Goal: Task Accomplishment & Management: Use online tool/utility

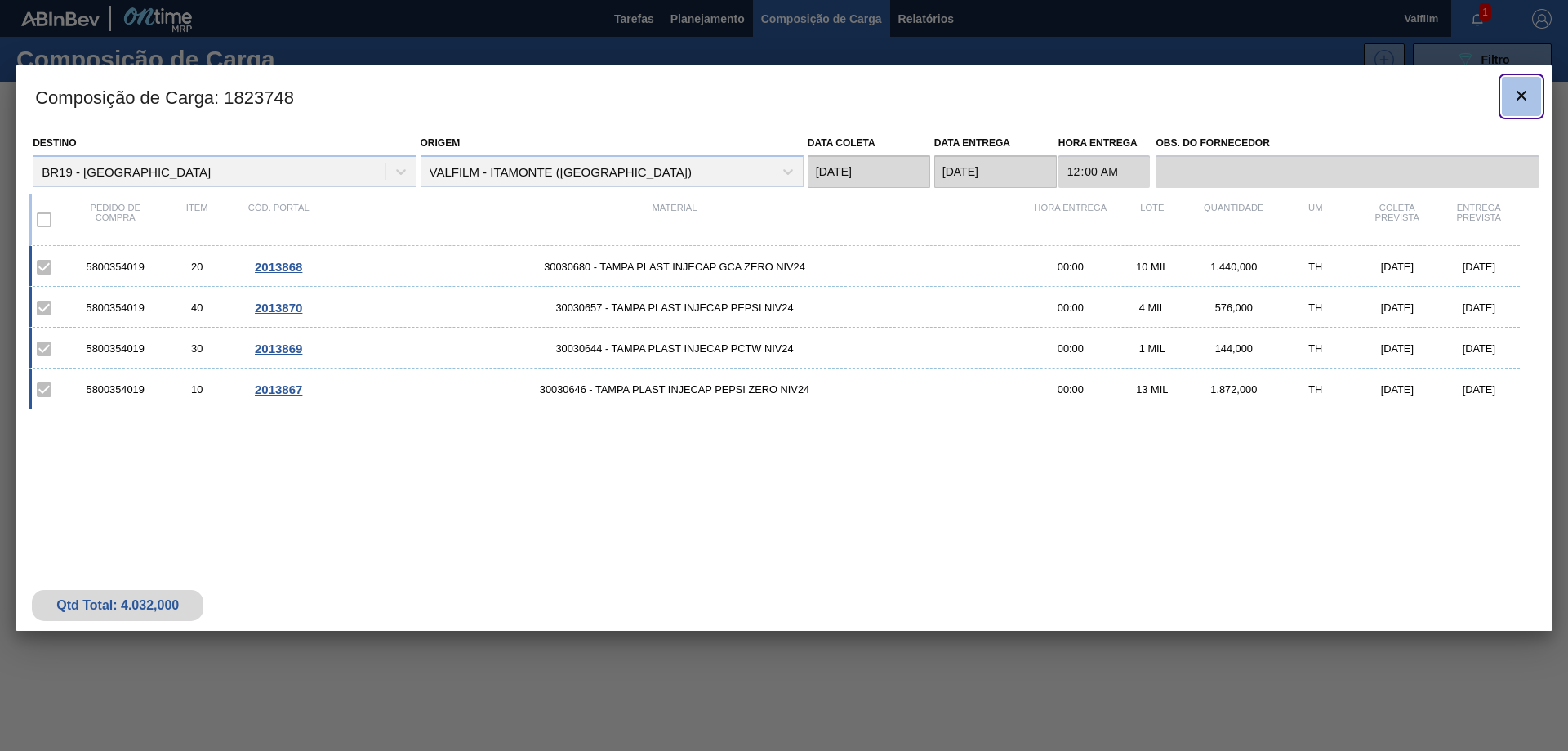
click at [1529, 96] on icon "botão de ícone" at bounding box center [1521, 95] width 20 height 20
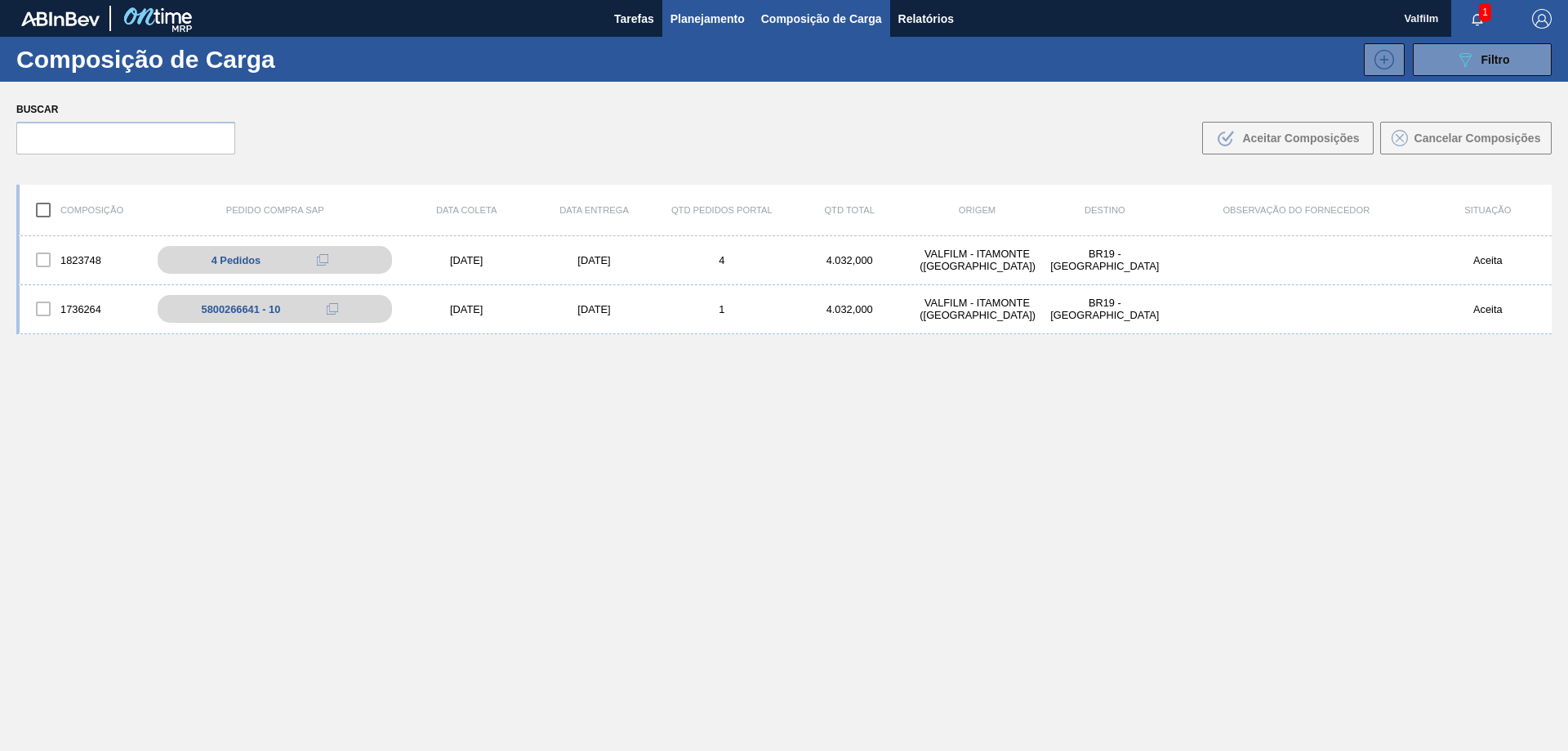
click at [708, 20] on span "Planejamento" at bounding box center [707, 19] width 75 height 20
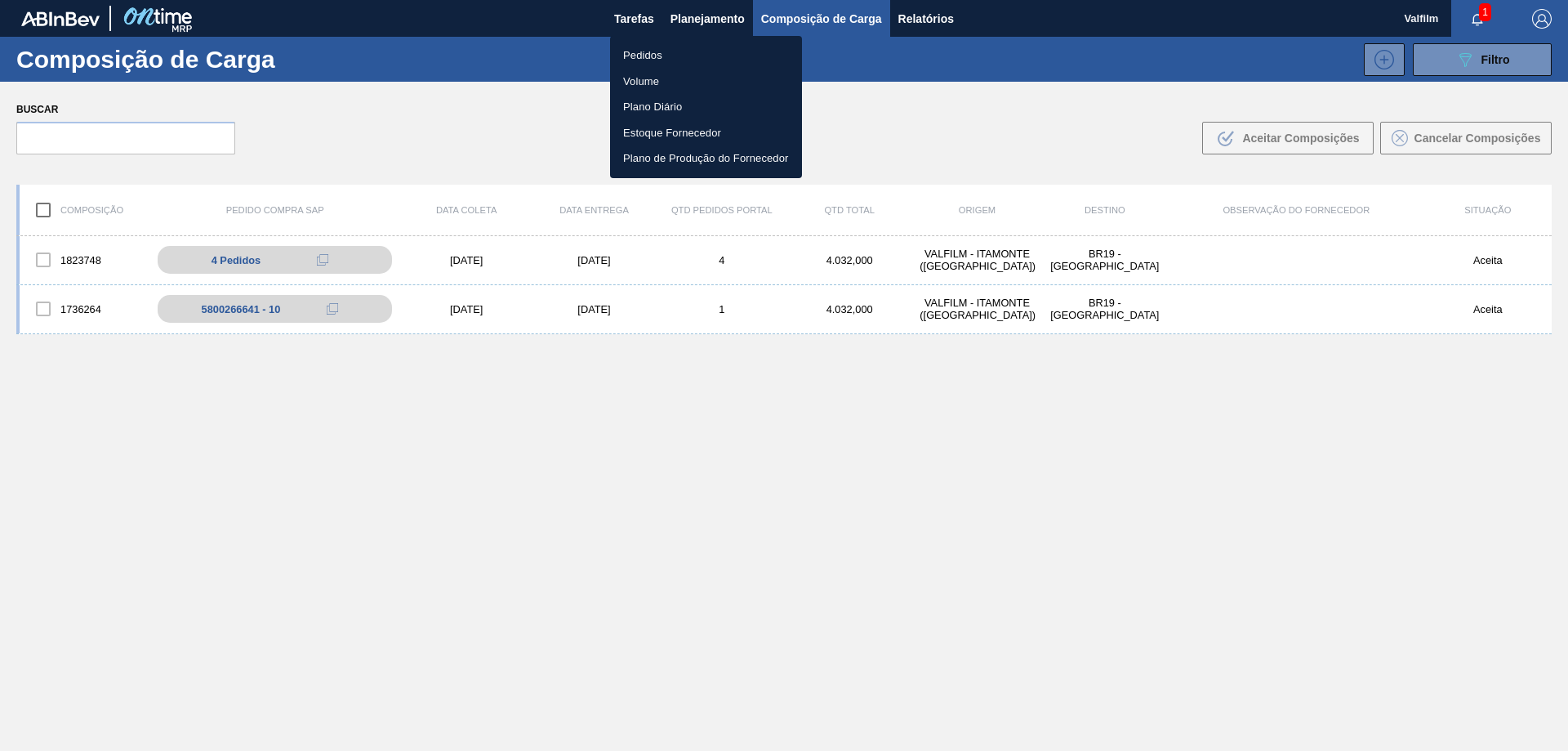
click at [635, 40] on ul "Pedidos Volume Plano Diário Estoque Fornecedor Plano de Produção do Fornecedor" at bounding box center [706, 107] width 192 height 142
click at [638, 53] on li "Pedidos" at bounding box center [706, 56] width 192 height 26
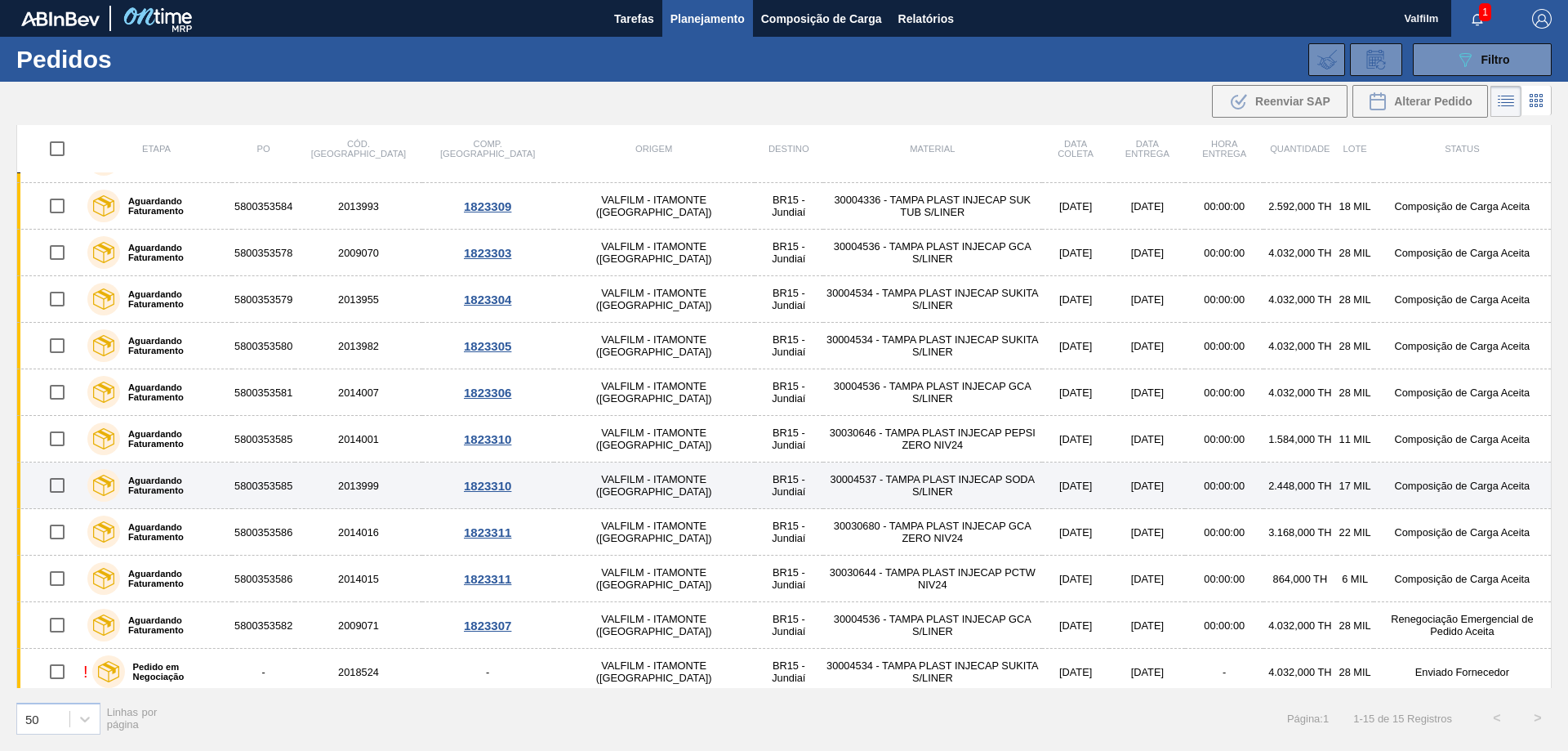
scroll to position [185, 0]
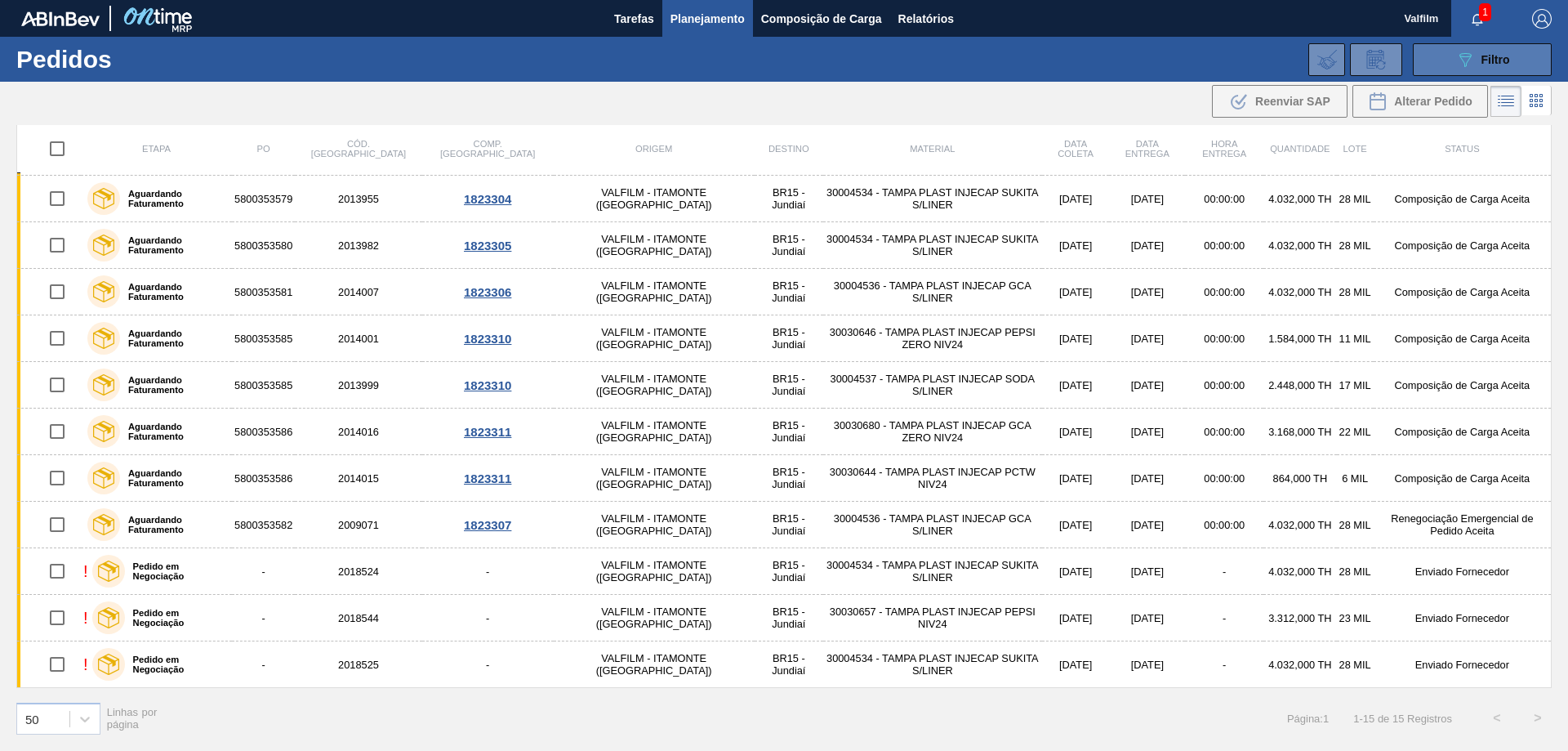
click at [1482, 56] on span "Filtro" at bounding box center [1495, 60] width 29 height 13
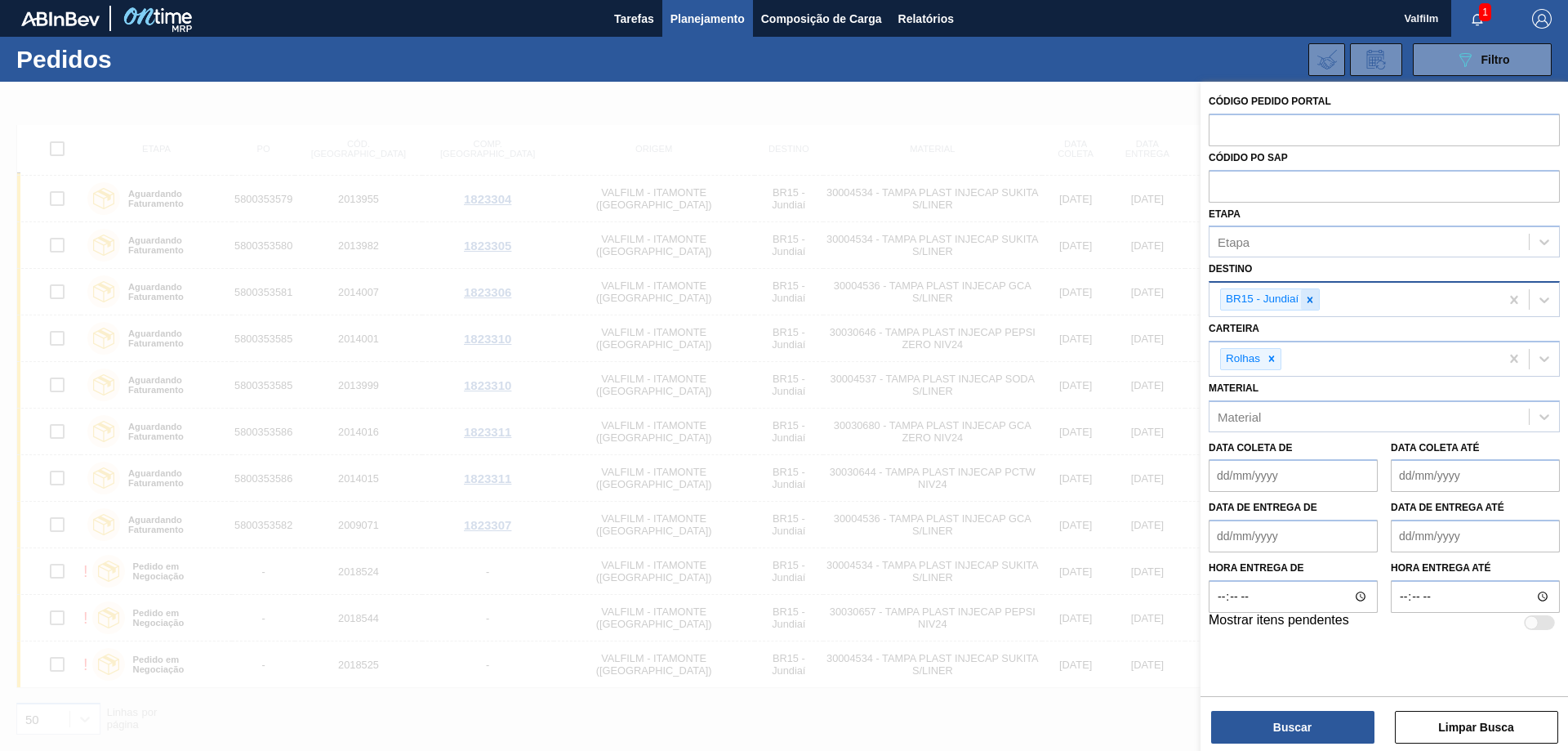
click at [1311, 295] on icon at bounding box center [1310, 300] width 11 height 11
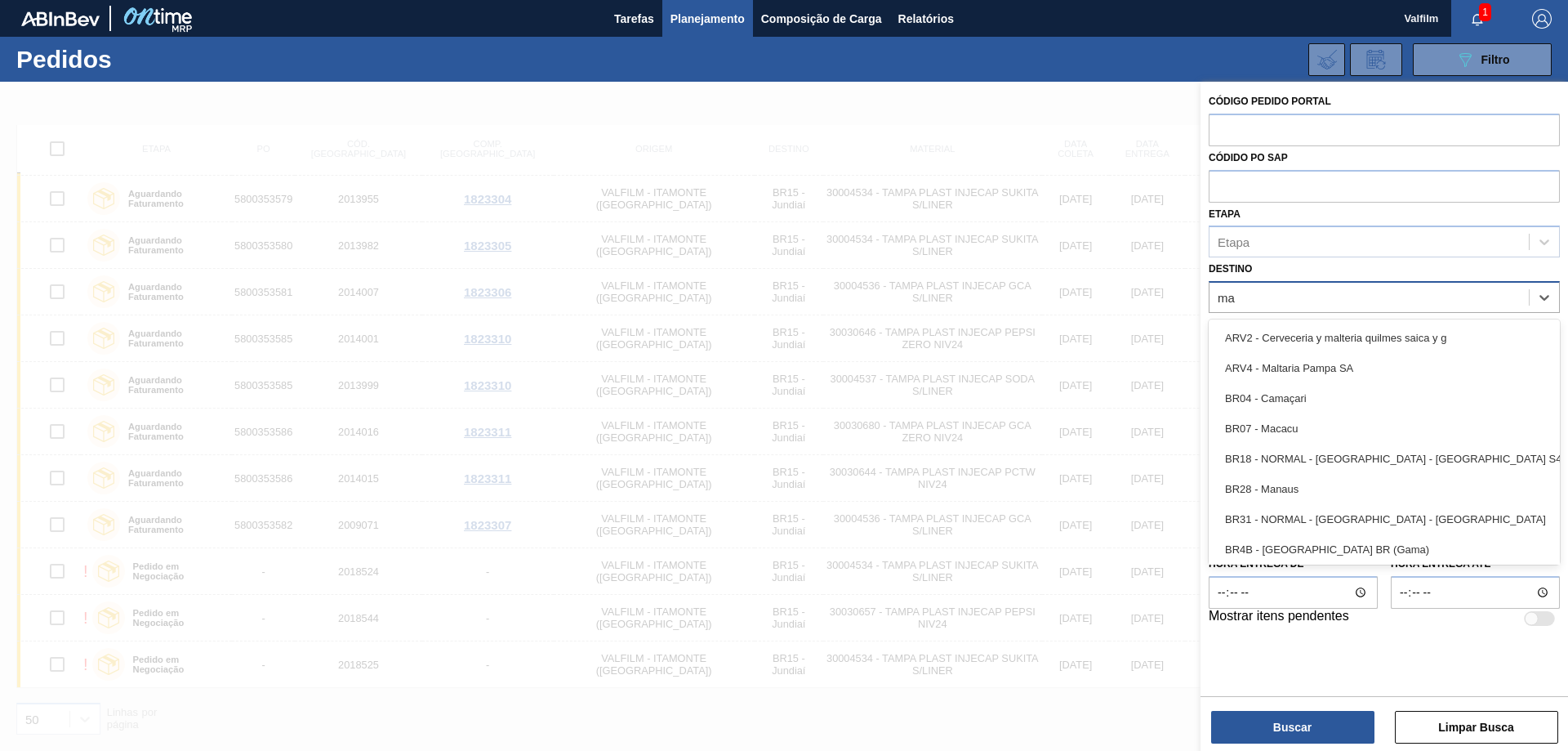
type input "mac"
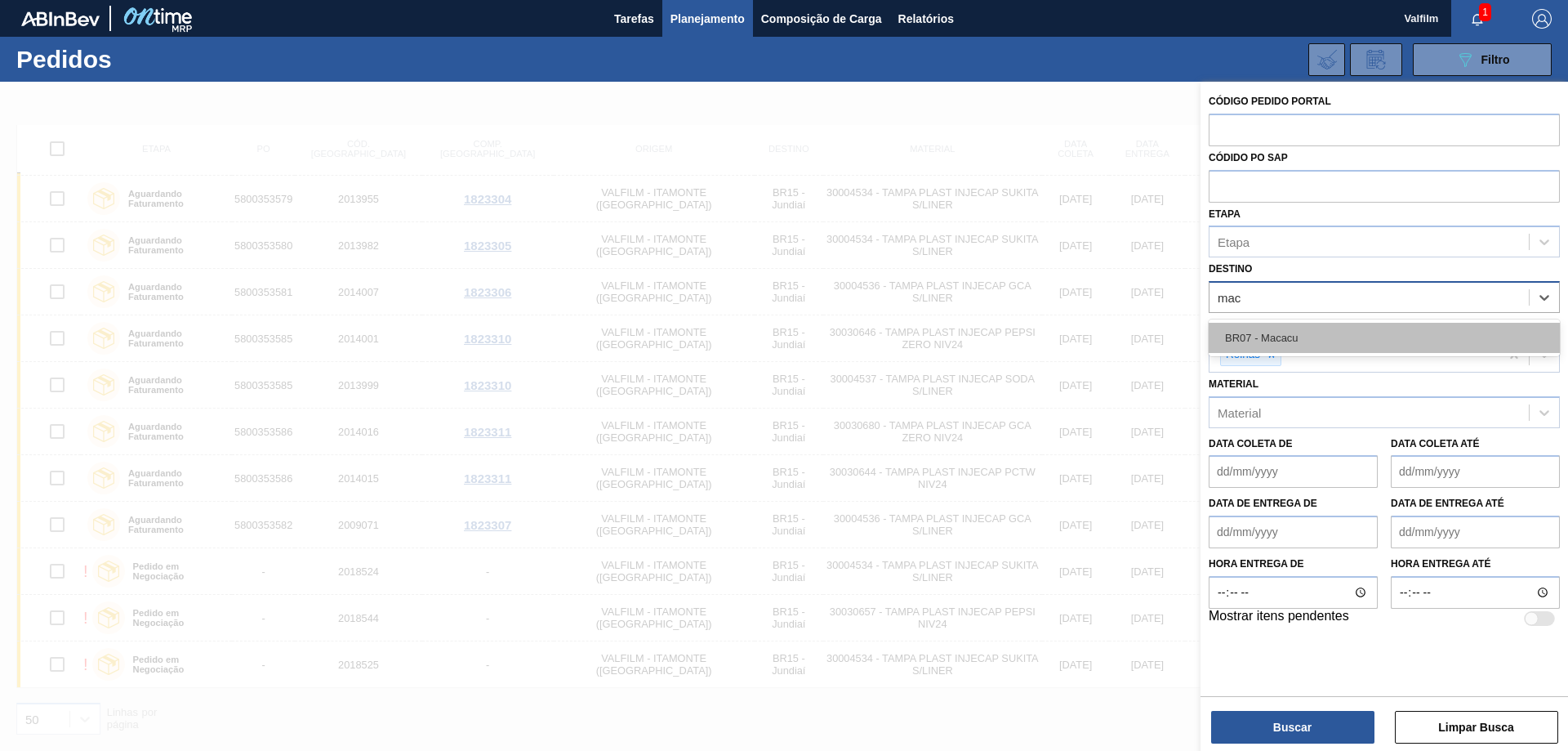
click at [1327, 340] on div "BR07 - Macacu" at bounding box center [1384, 337] width 351 height 30
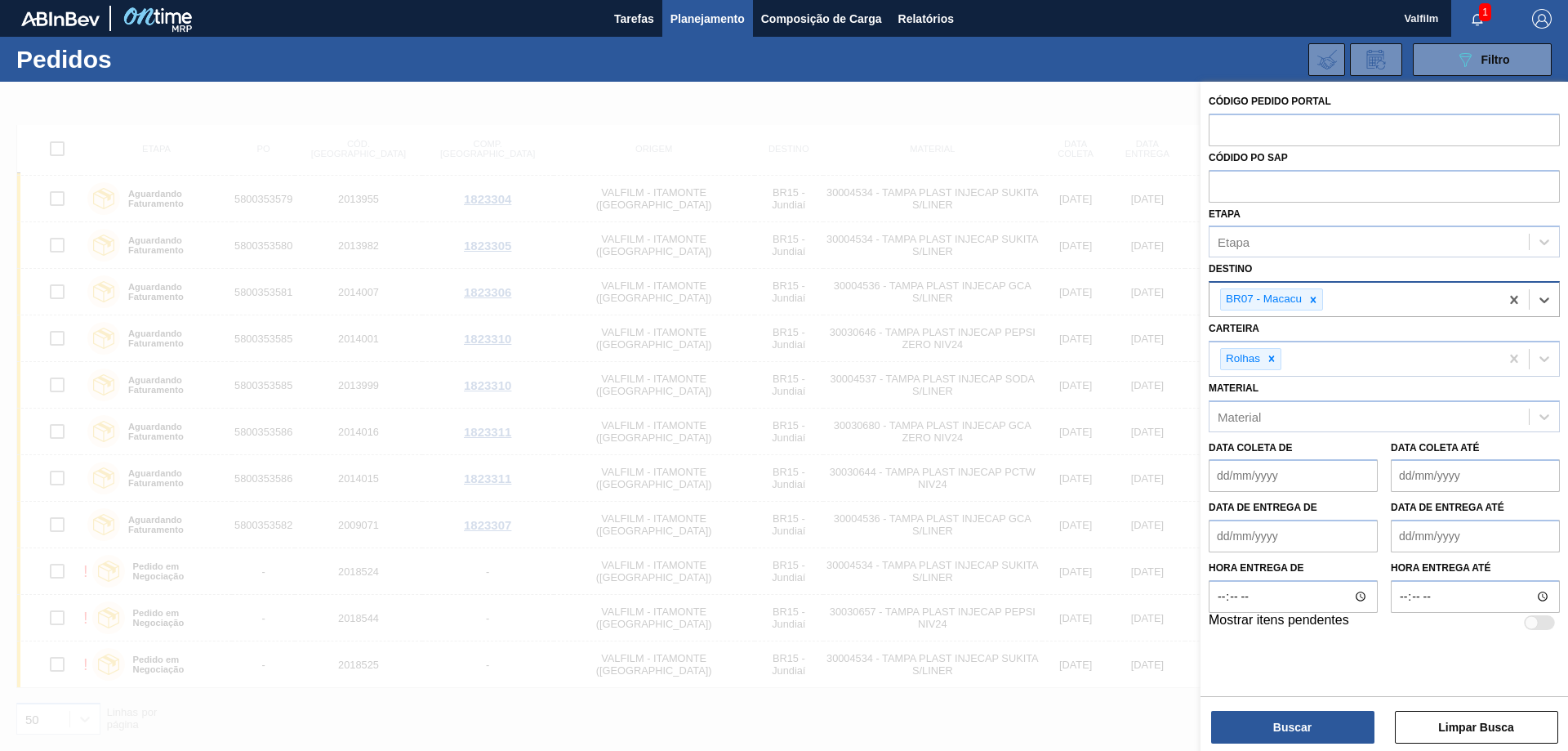
click at [1317, 709] on div "Buscar Limpar Busca" at bounding box center [1384, 719] width 368 height 46
click at [1305, 731] on button "Buscar" at bounding box center [1292, 727] width 163 height 33
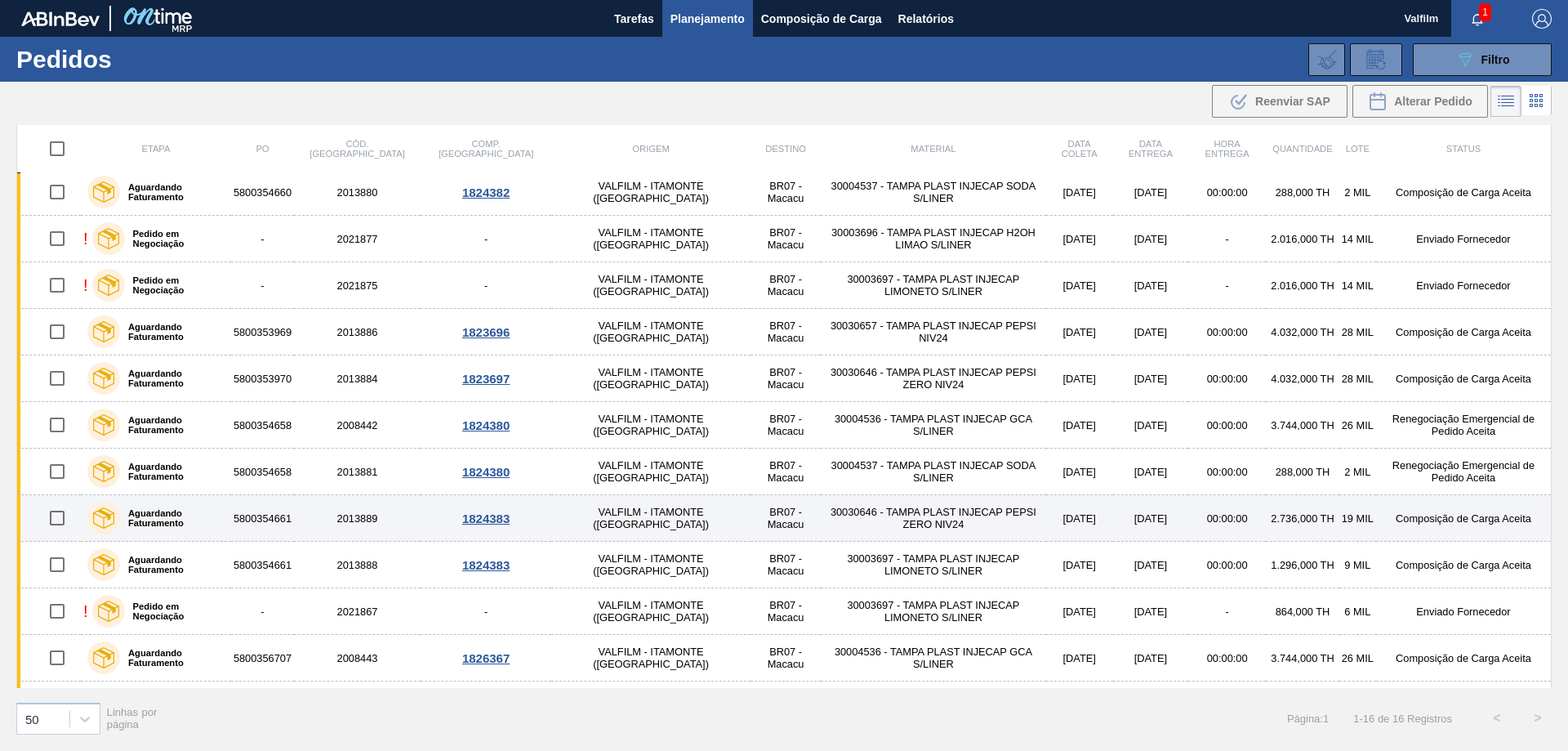
scroll to position [0, 0]
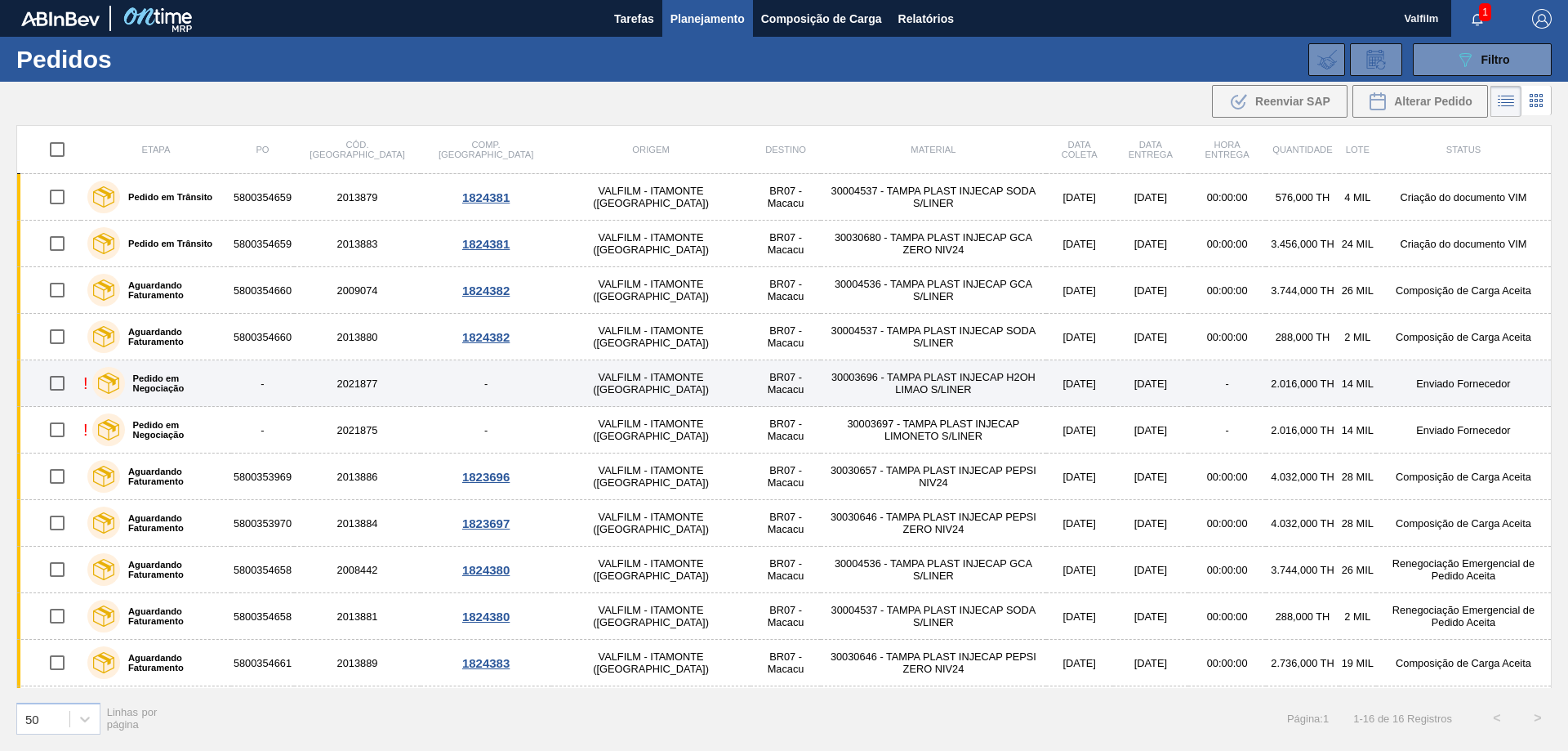
click at [1446, 384] on td "Enviado Fornecedor" at bounding box center [1464, 383] width 176 height 47
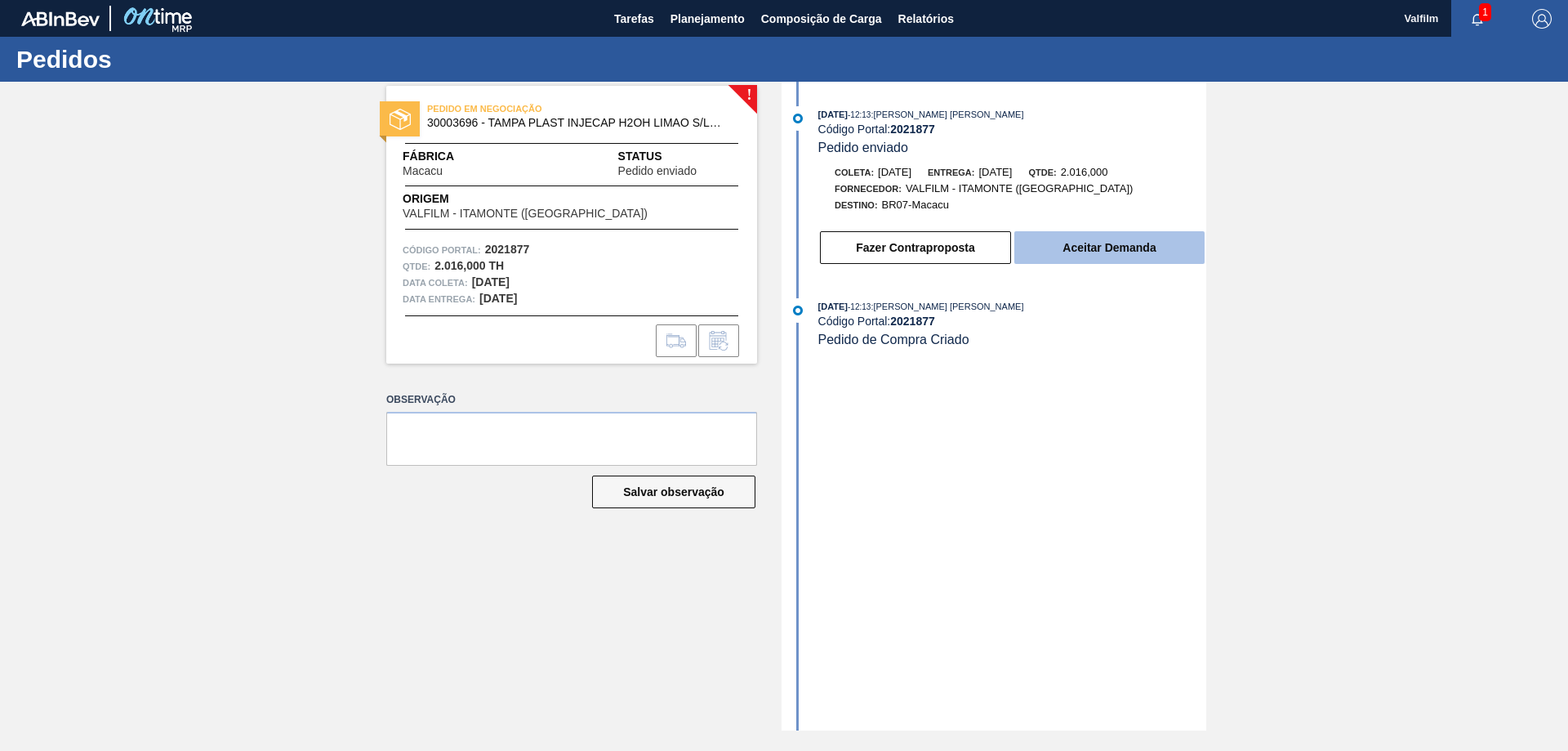
click at [1138, 250] on button "Aceitar Demanda" at bounding box center [1109, 248] width 190 height 33
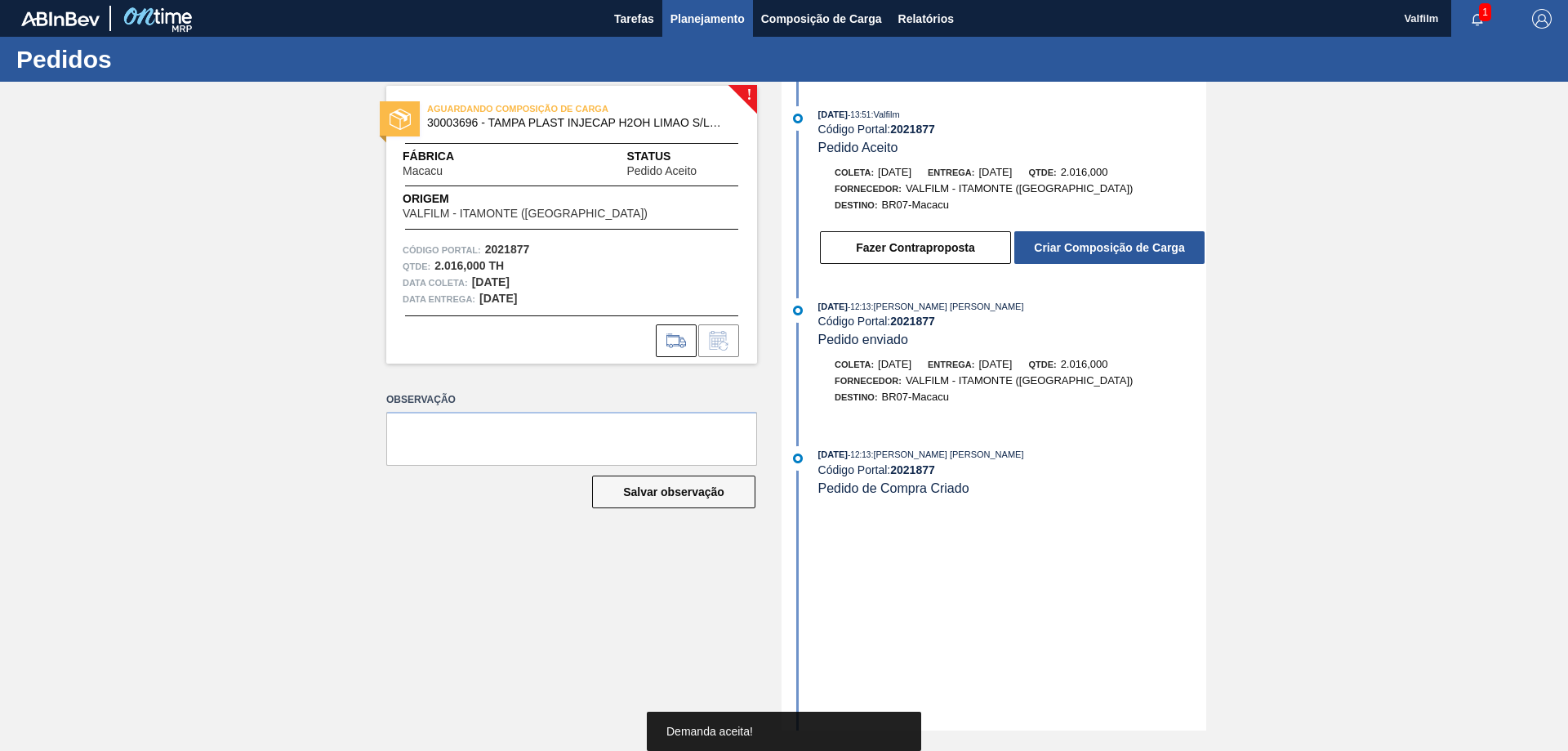
click at [684, 24] on span "Planejamento" at bounding box center [707, 19] width 75 height 20
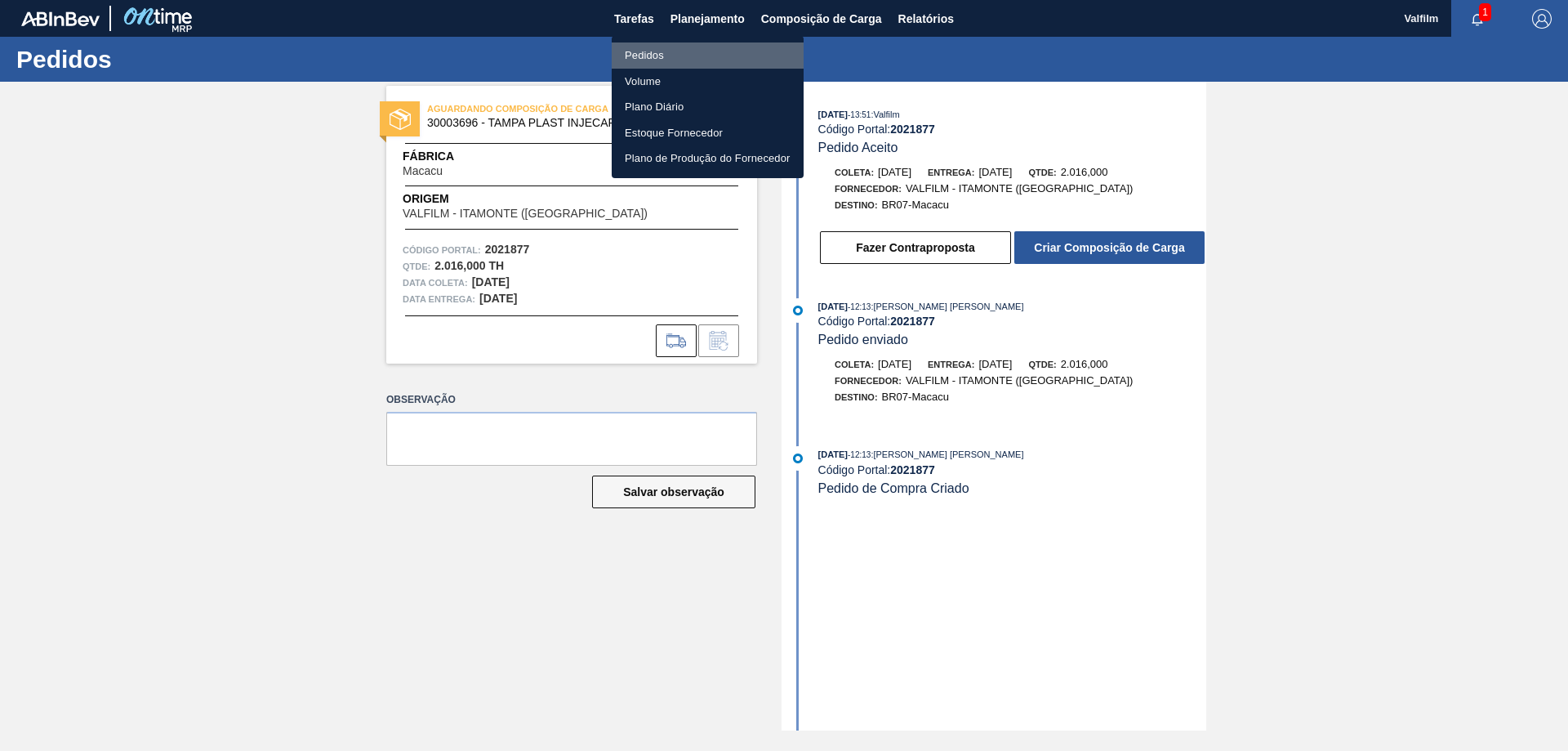
click at [670, 48] on li "Pedidos" at bounding box center [707, 56] width 192 height 26
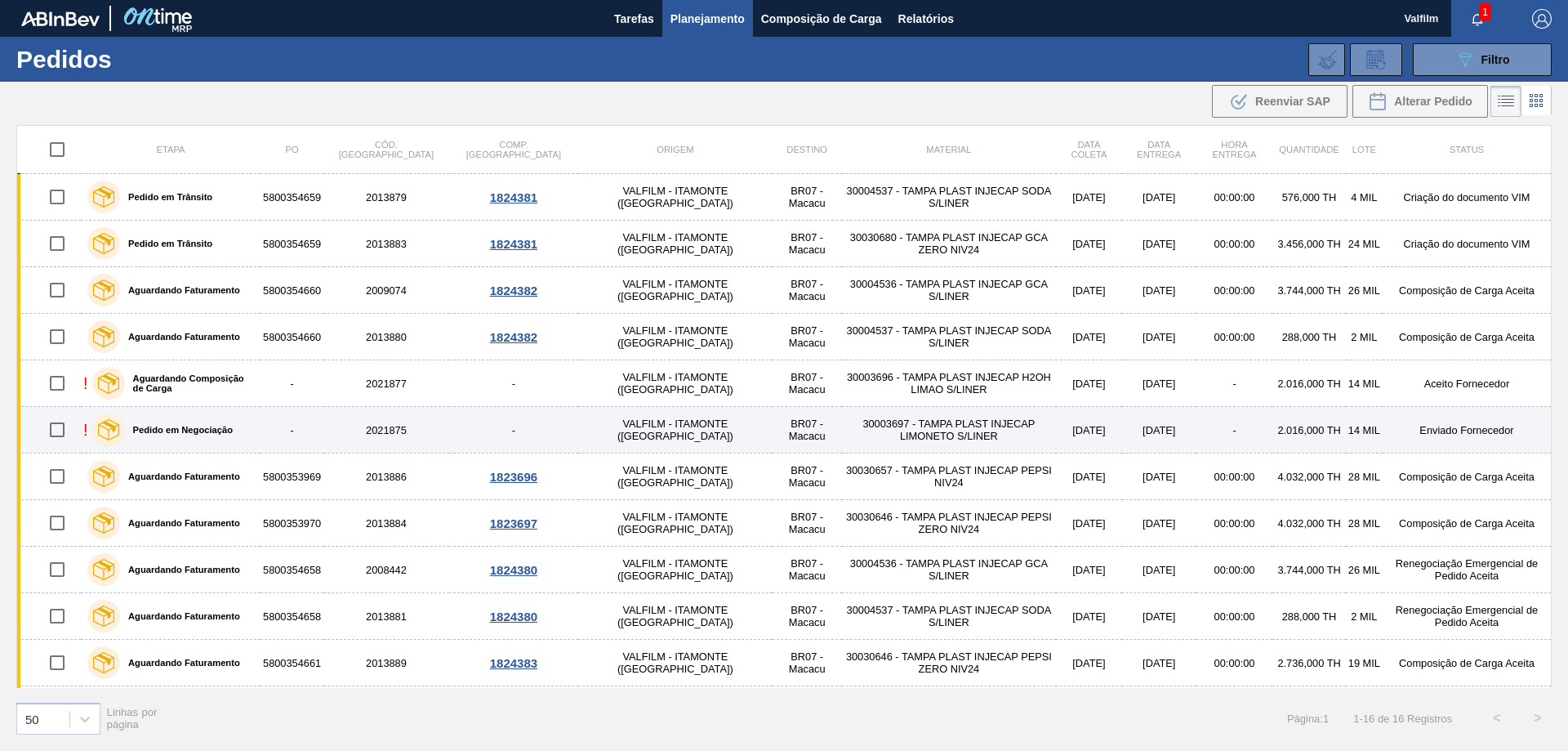
click at [1441, 431] on td "Enviado Fornecedor" at bounding box center [1467, 430] width 169 height 47
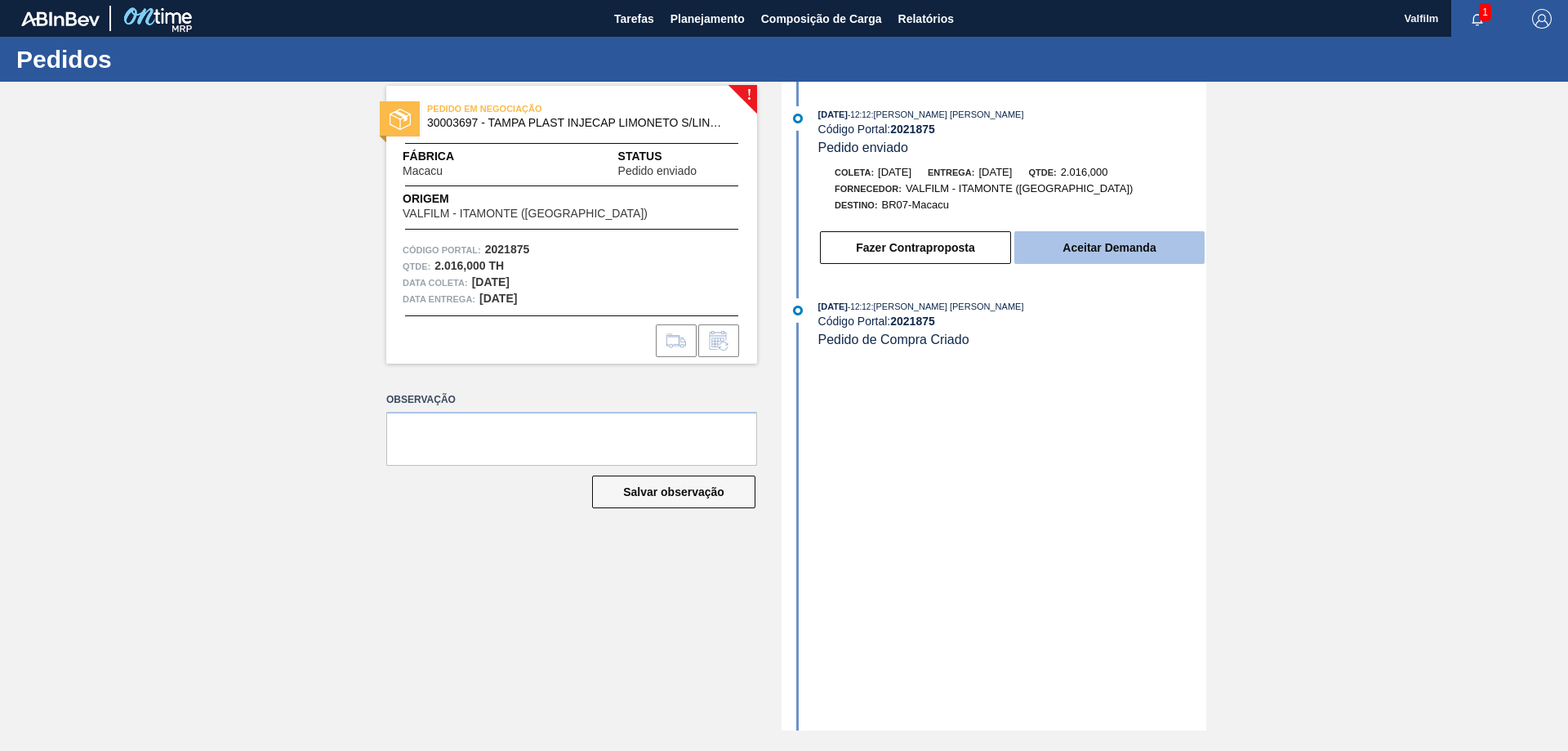
click at [1168, 250] on button "Aceitar Demanda" at bounding box center [1109, 248] width 190 height 33
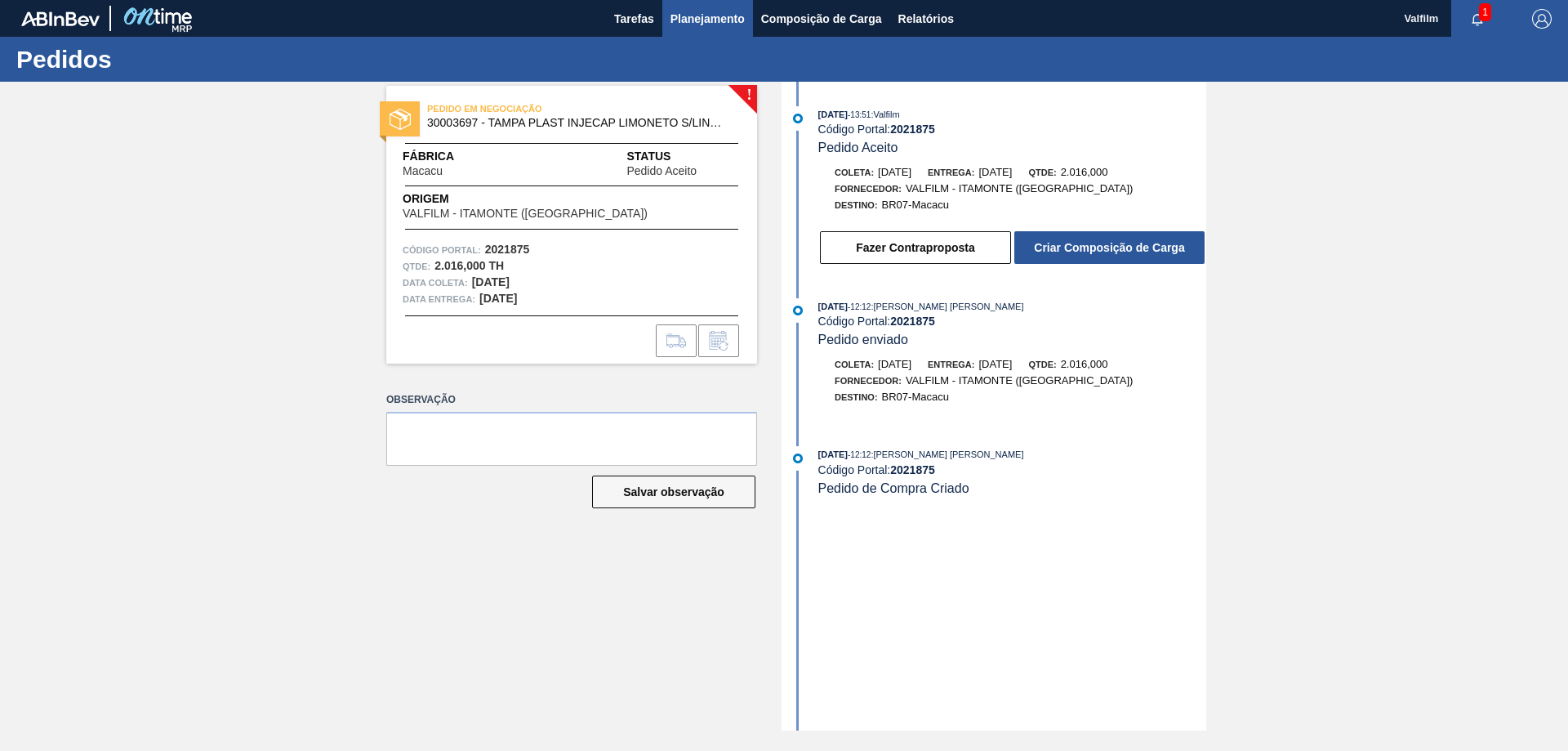
click at [714, 16] on span "Planejamento" at bounding box center [707, 19] width 75 height 20
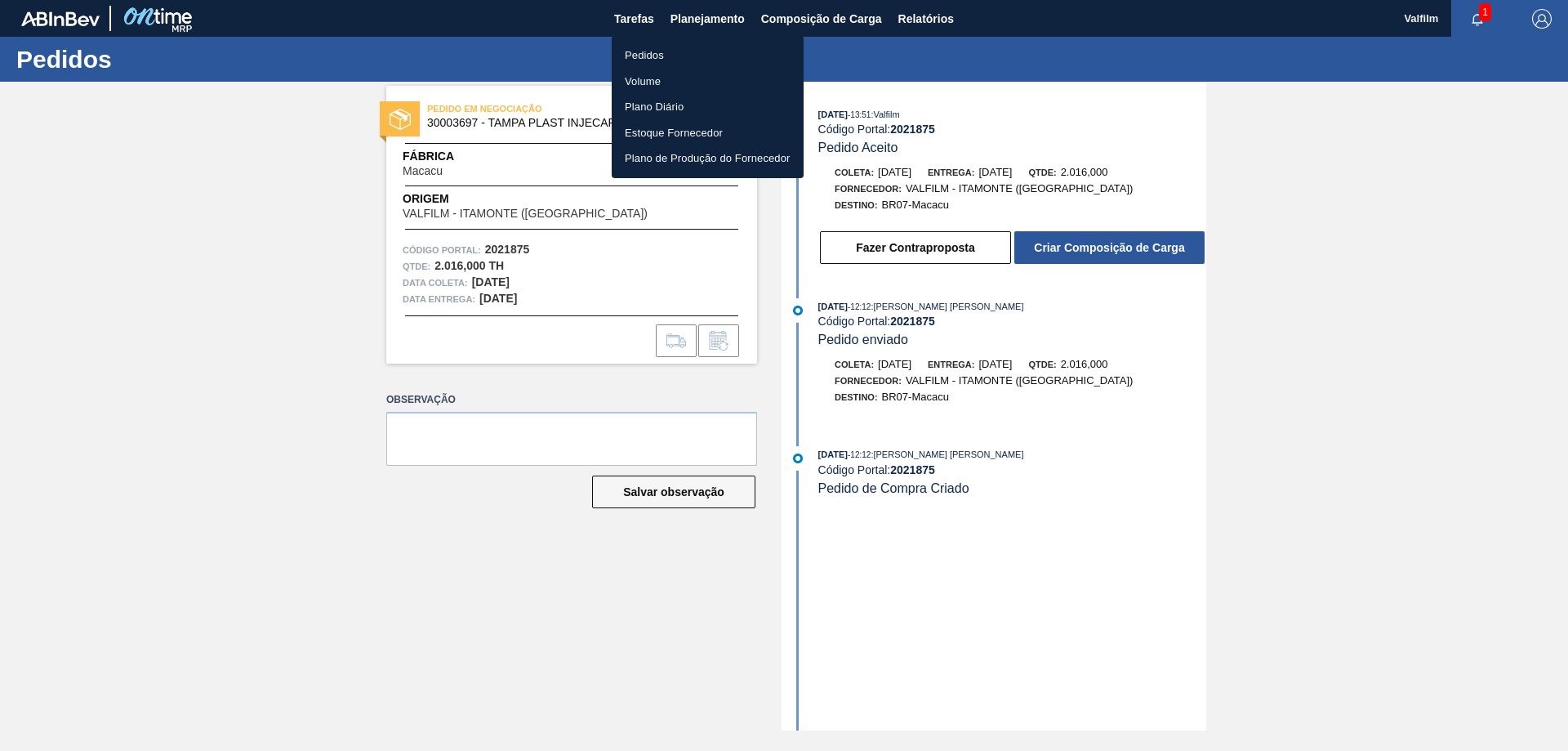
click at [697, 48] on li "Pedidos" at bounding box center [707, 56] width 192 height 26
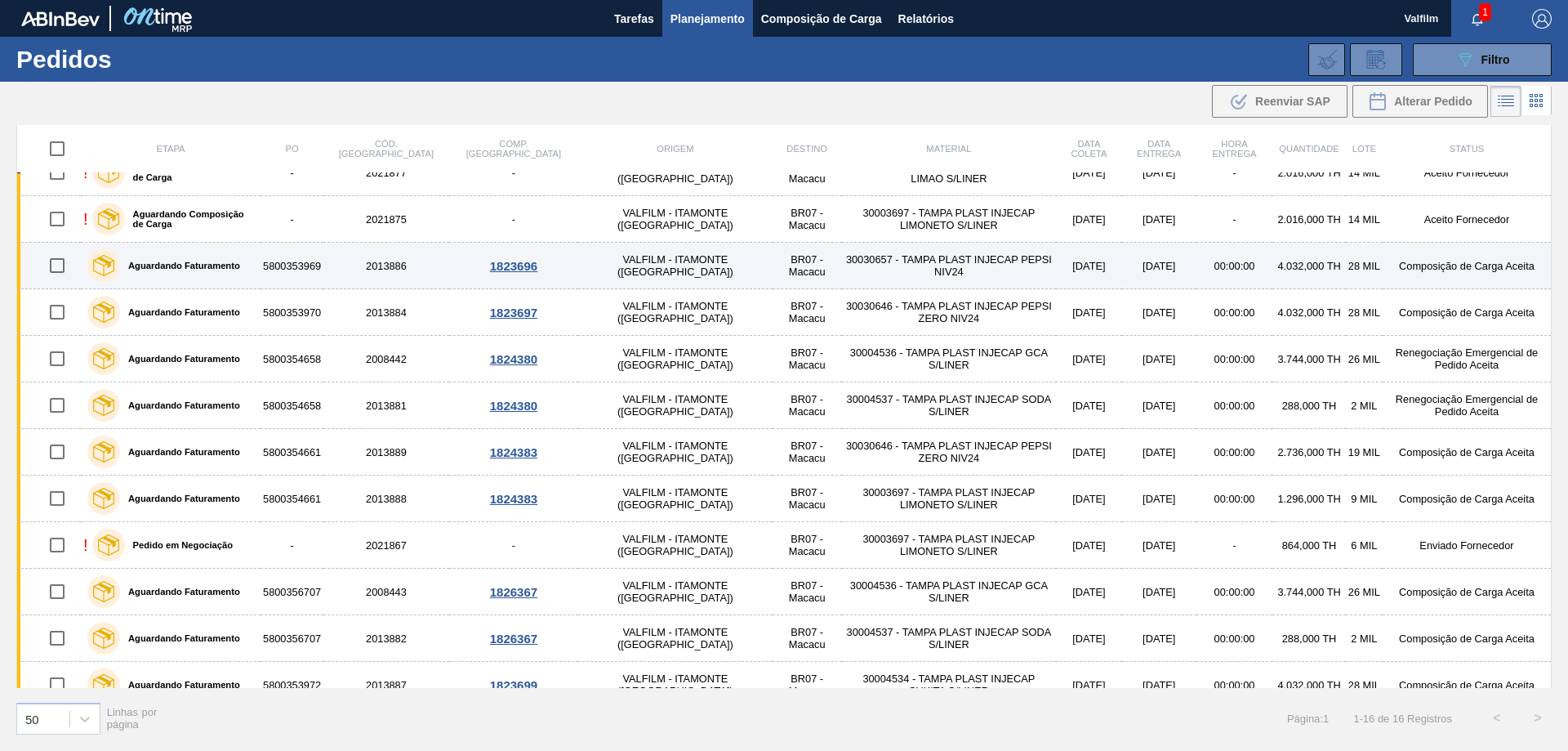
scroll to position [231, 0]
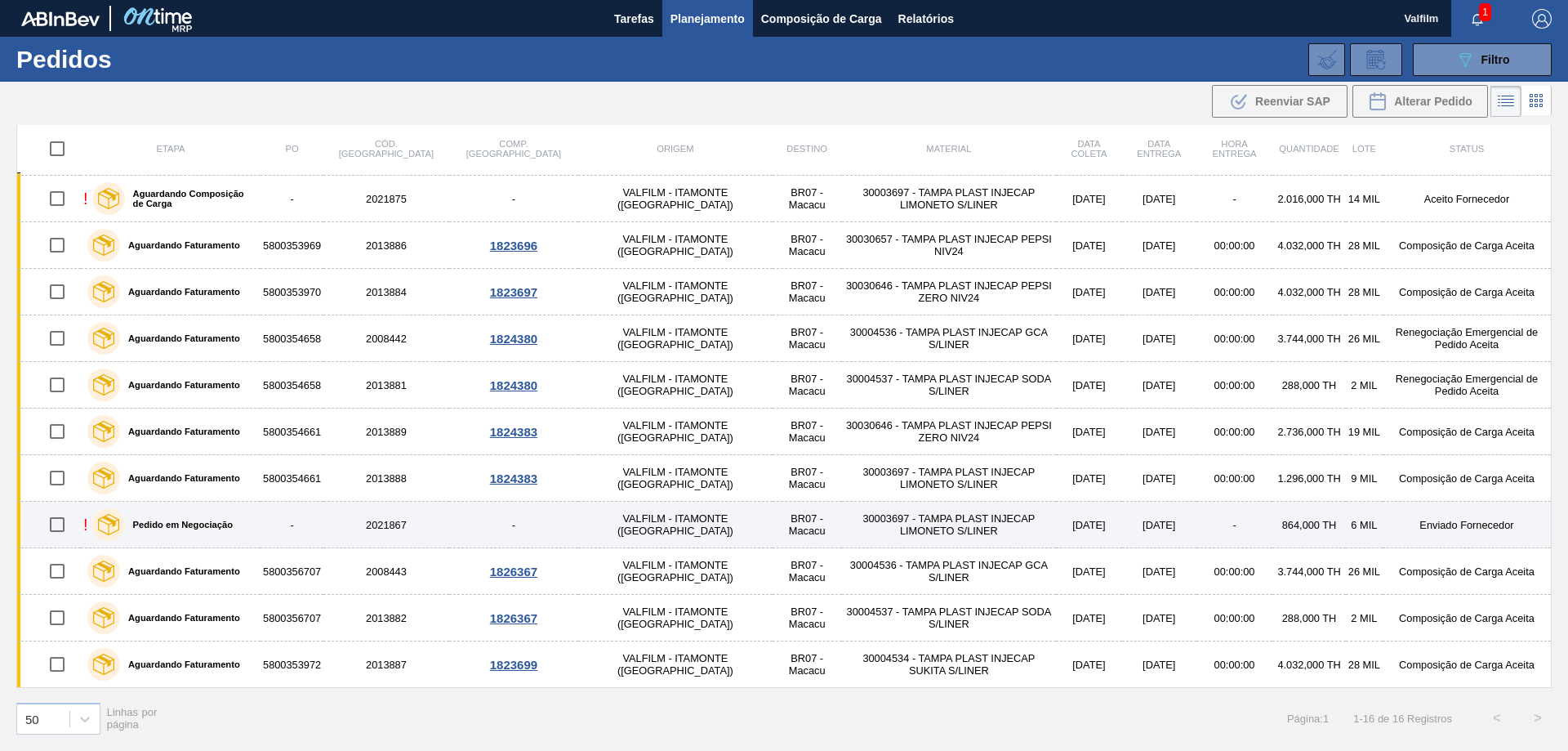
click at [498, 521] on td "-" at bounding box center [513, 524] width 129 height 47
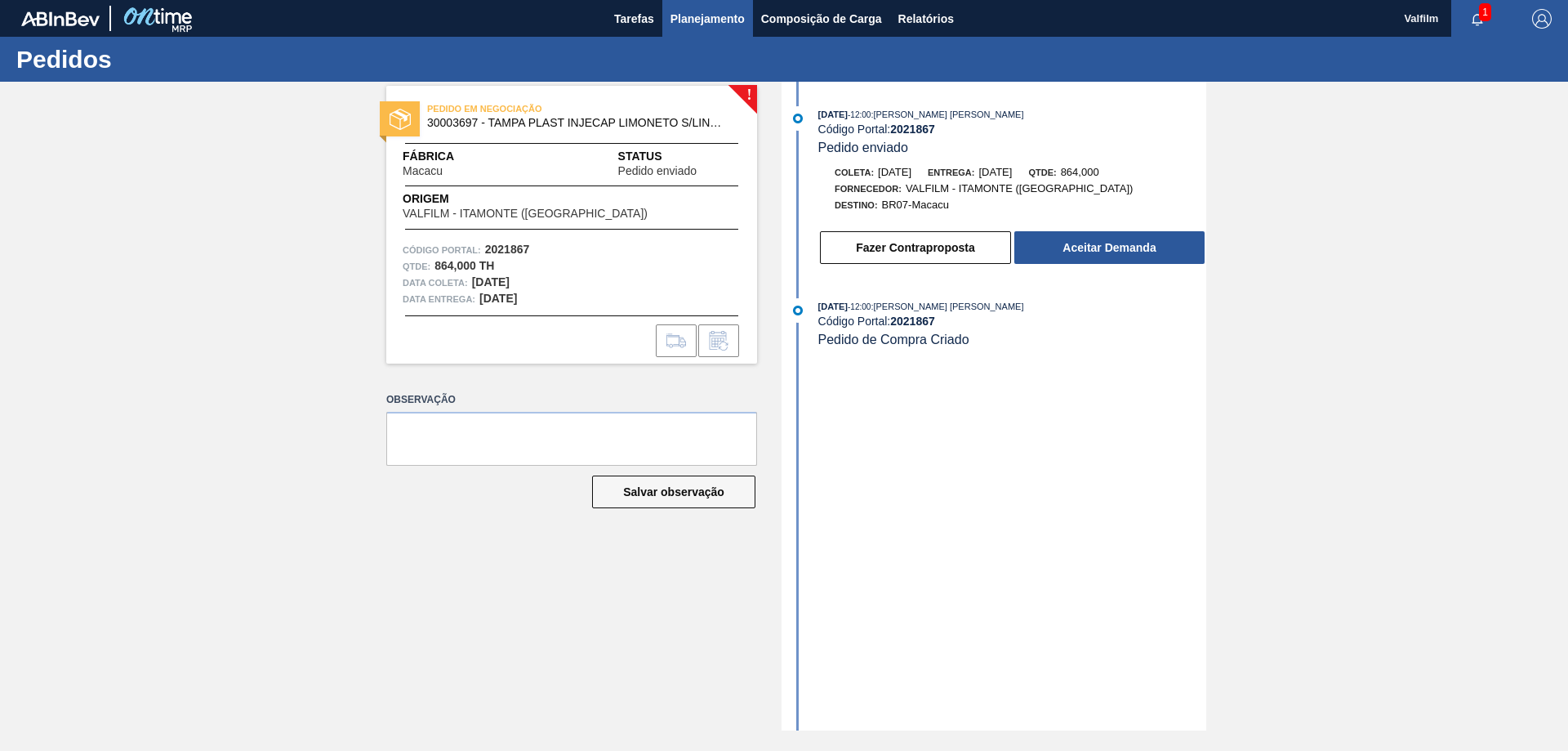
click at [716, 16] on span "Planejamento" at bounding box center [707, 19] width 75 height 20
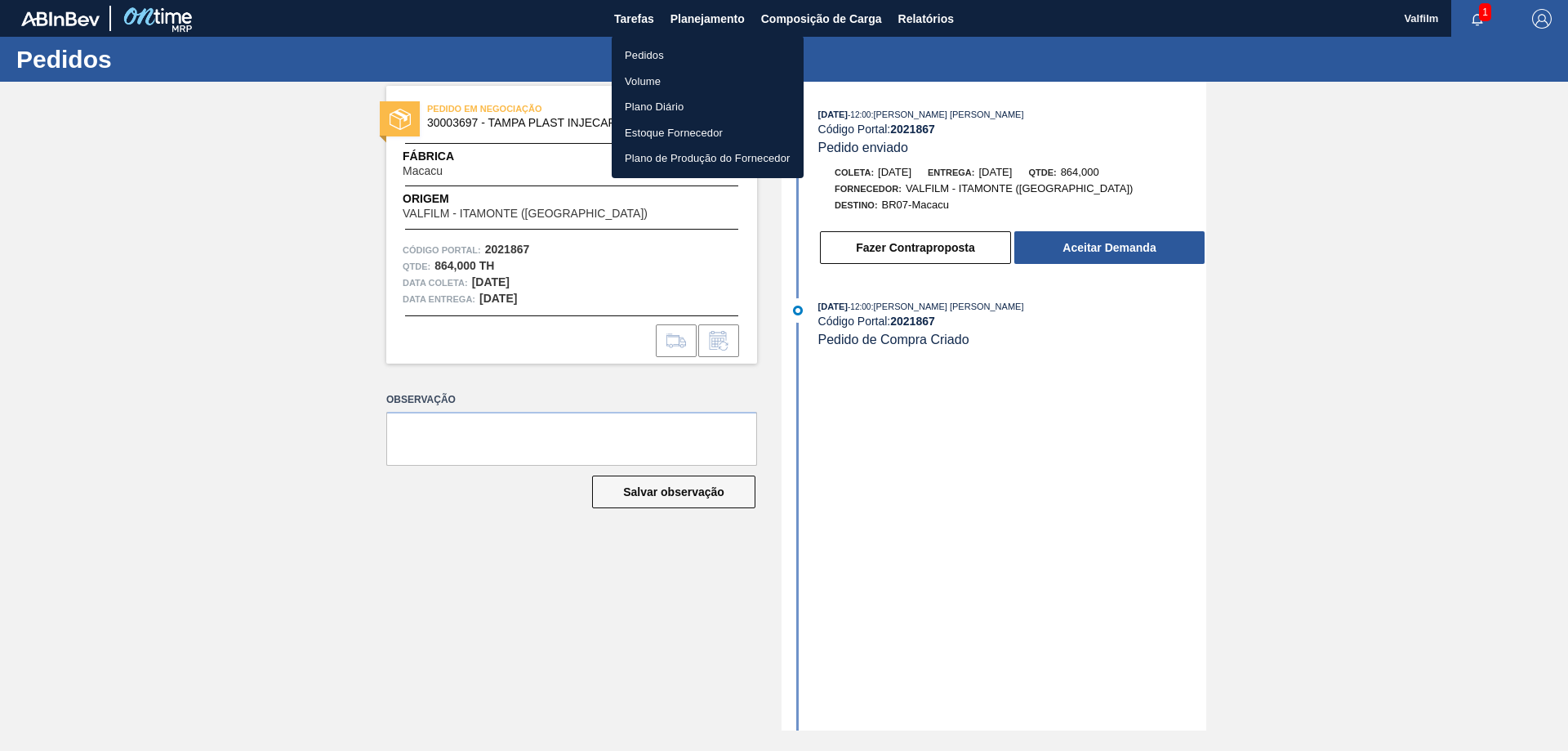
click at [657, 51] on li "Pedidos" at bounding box center [707, 56] width 192 height 26
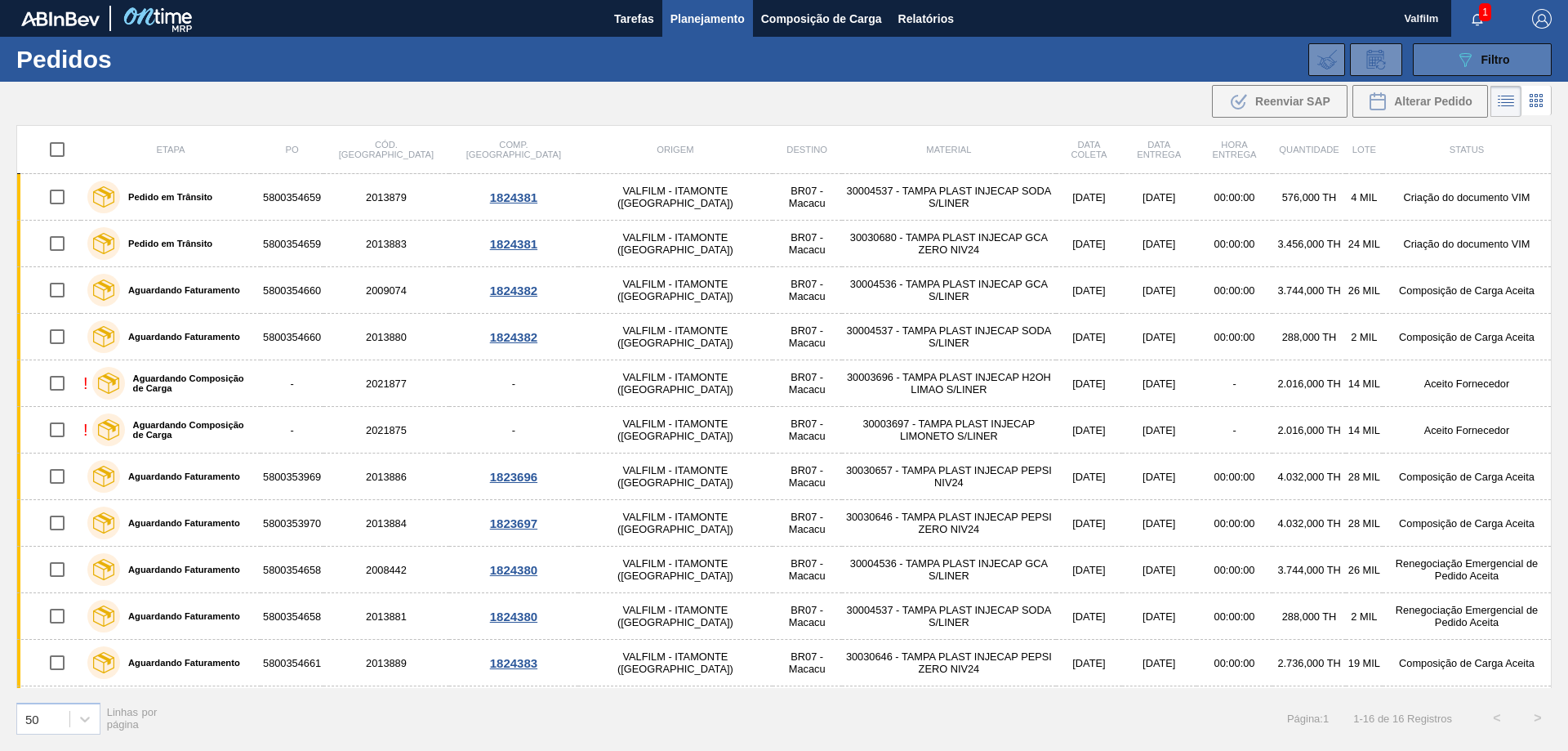
drag, startPoint x: 1495, startPoint y: 62, endPoint x: 1488, endPoint y: 69, distance: 9.9
click at [1494, 62] on span "Filtro" at bounding box center [1495, 60] width 29 height 13
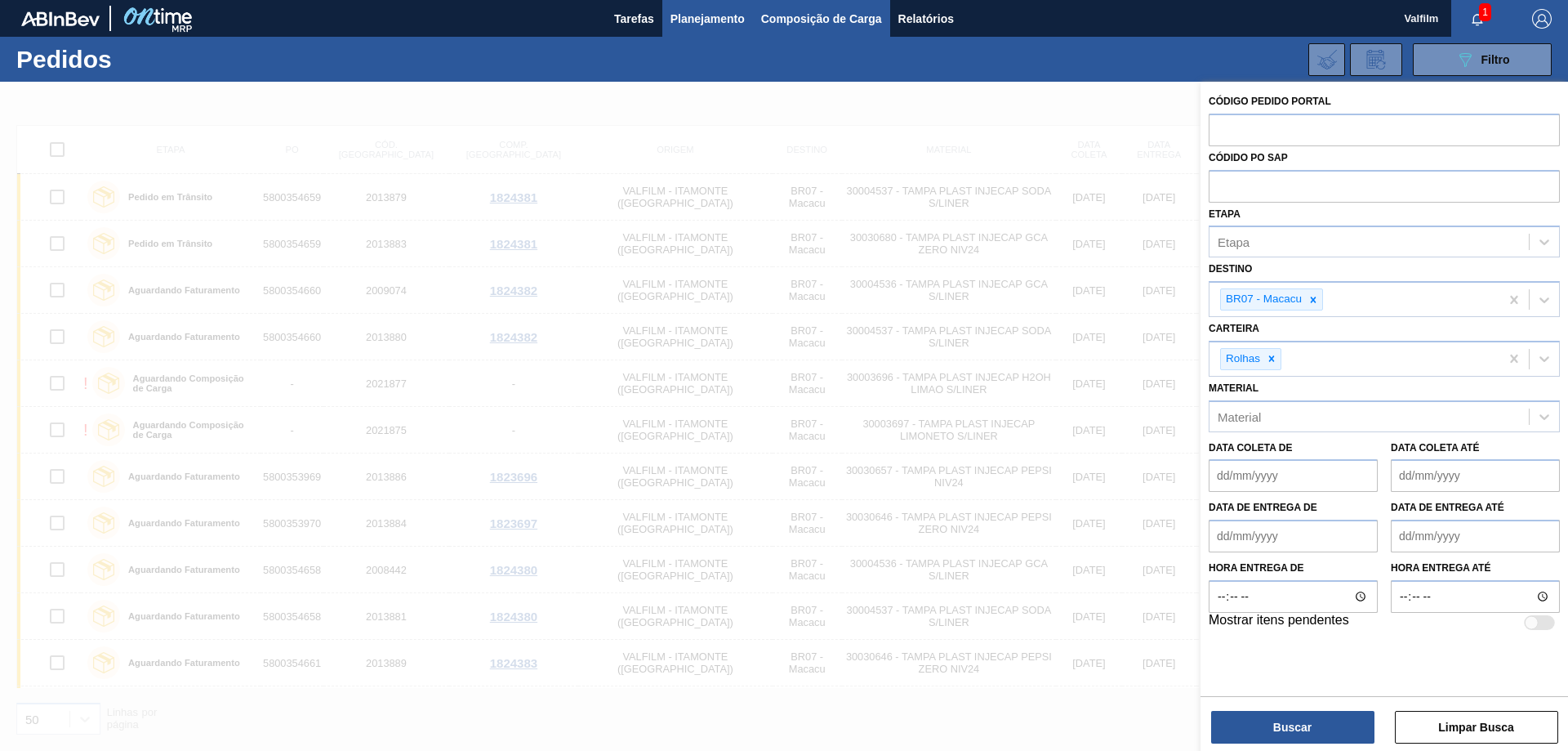
click at [868, 22] on span "Composição de Carga" at bounding box center [821, 19] width 121 height 20
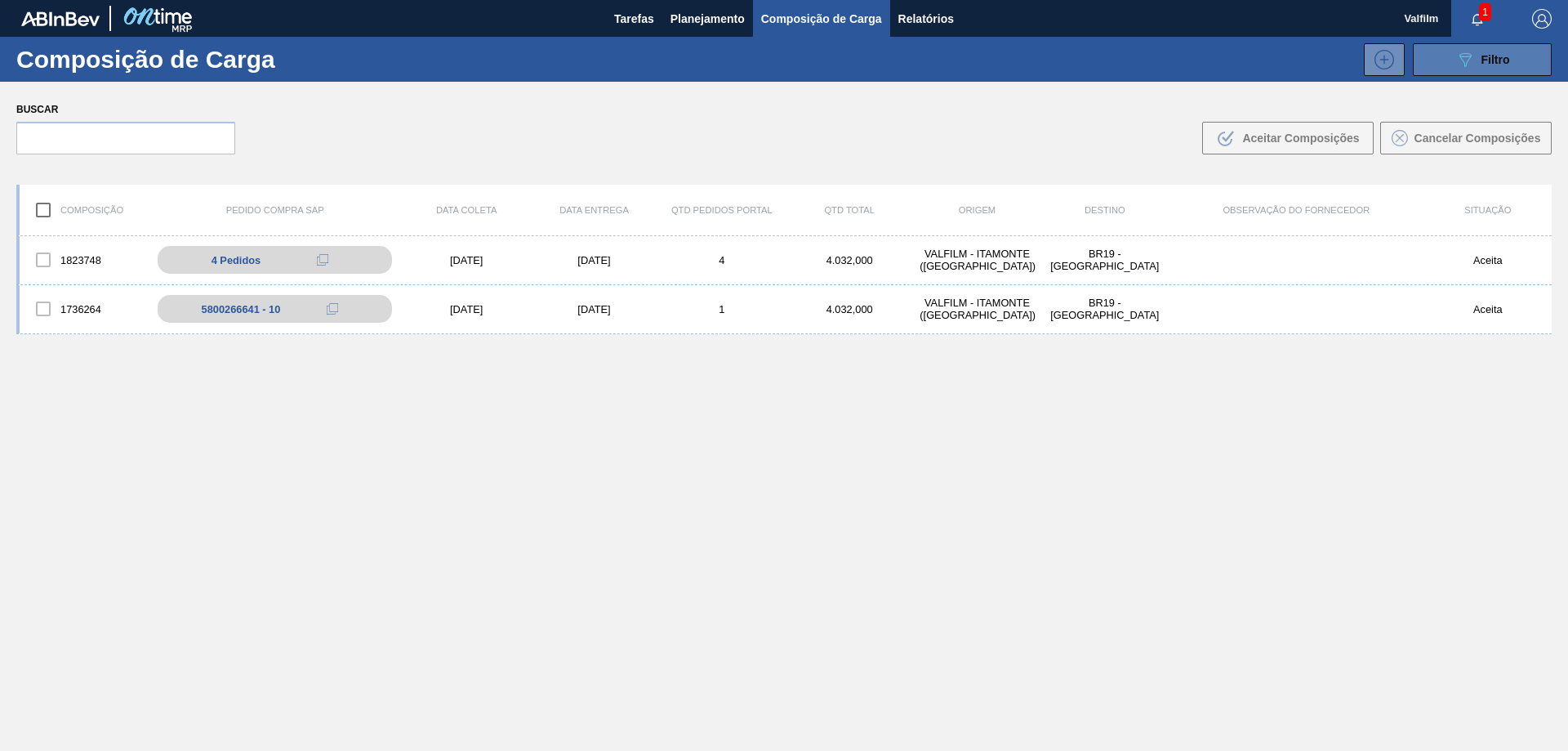
click at [1476, 57] on div "089F7B8B-B2A5-4AFE-B5C0-19BA573D28AC Filtro" at bounding box center [1482, 60] width 55 height 20
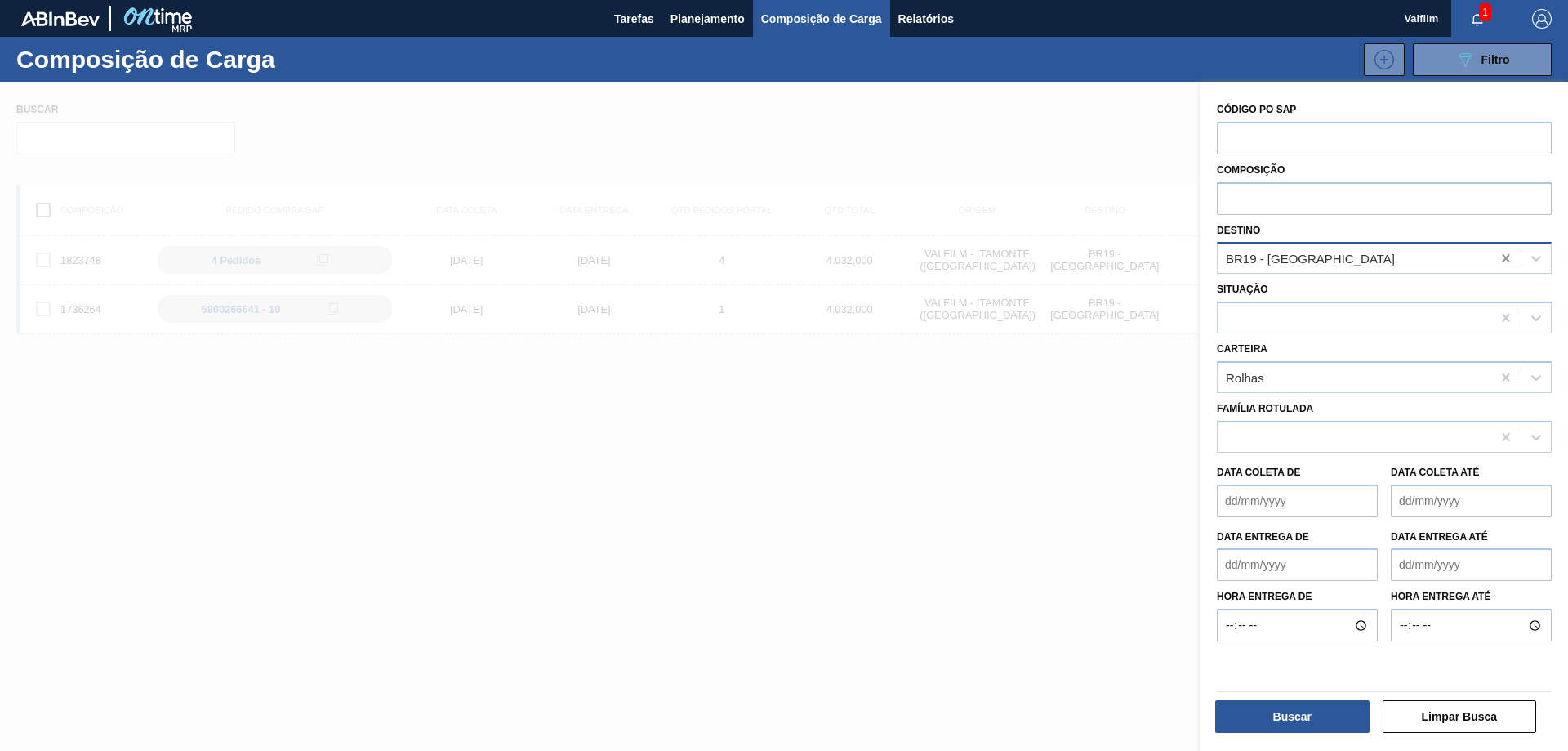
click at [1505, 258] on icon at bounding box center [1506, 259] width 16 height 16
type input "macac"
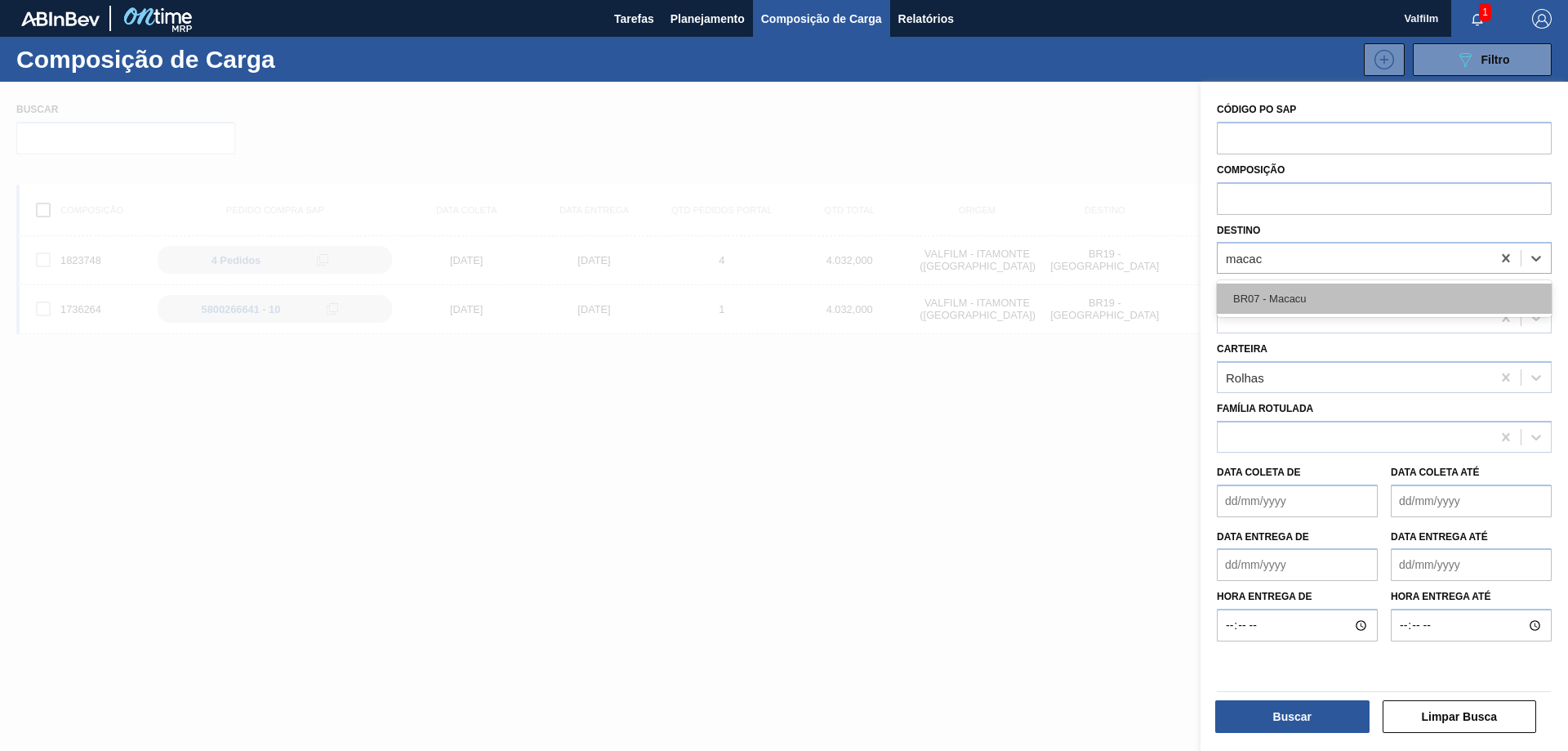
click at [1397, 291] on div "BR07 - Macacu" at bounding box center [1384, 298] width 335 height 30
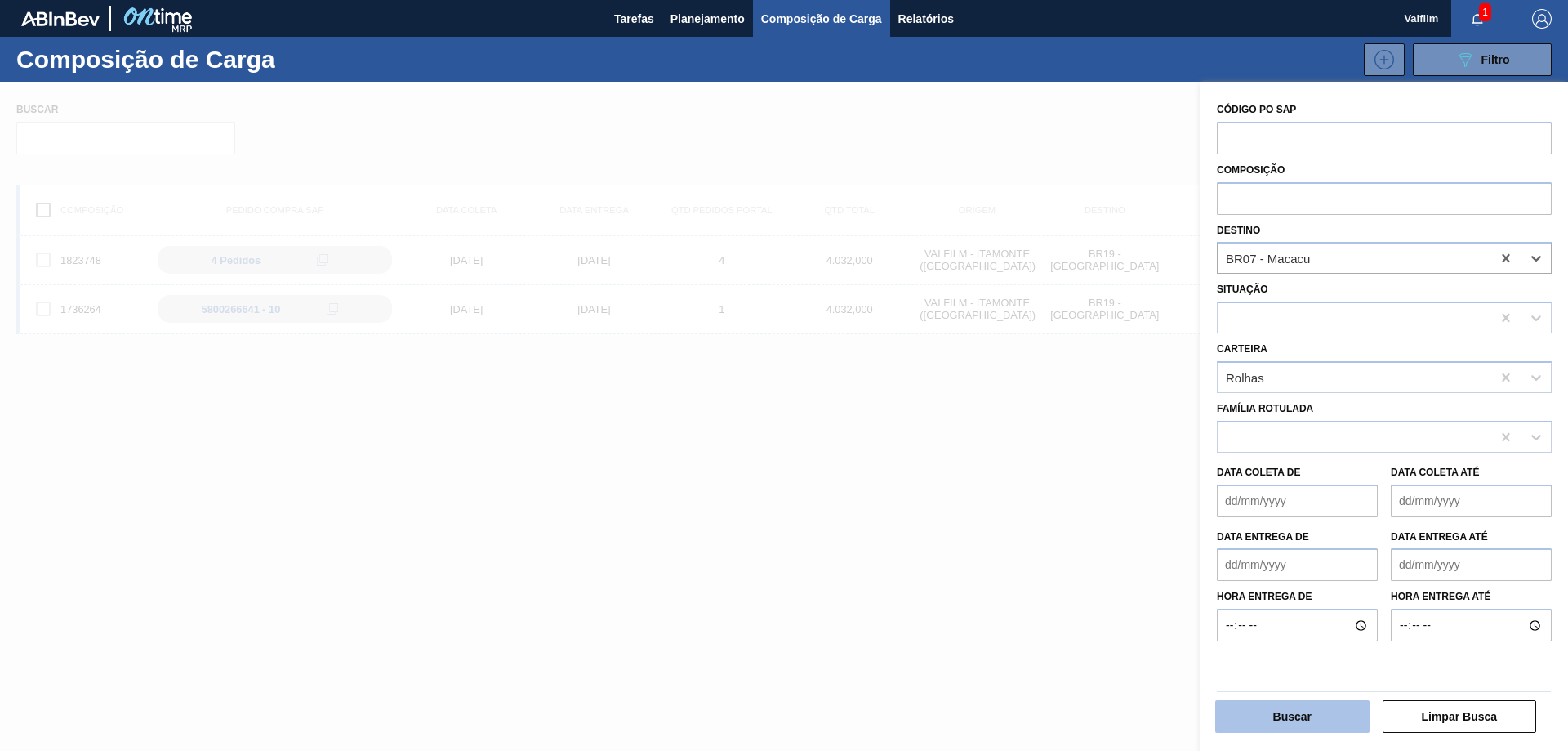
click at [1317, 713] on button "Buscar" at bounding box center [1292, 717] width 154 height 33
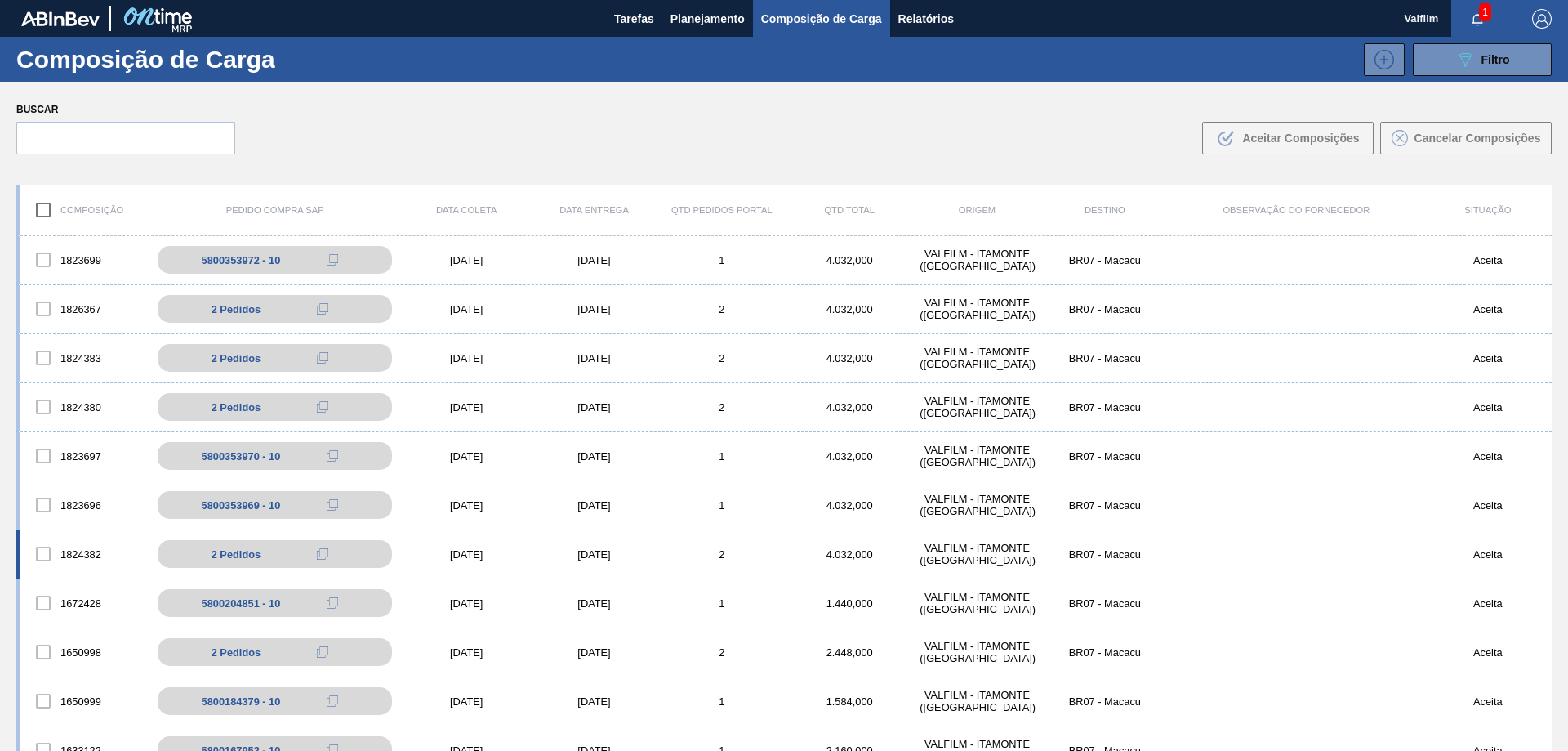
click at [595, 554] on div "[DATE]" at bounding box center [593, 554] width 127 height 12
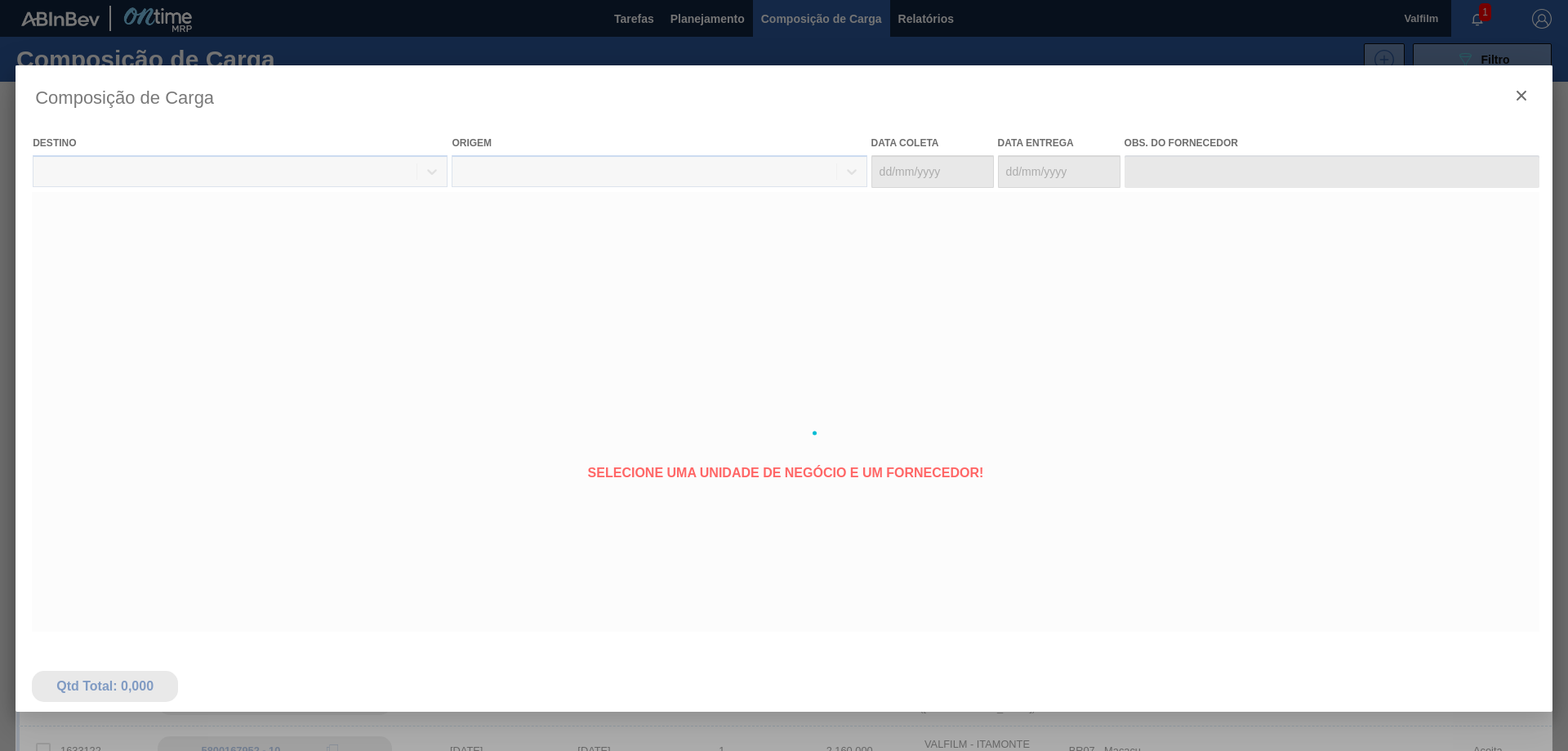
type coleta "[DATE]"
type entrega "[DATE]"
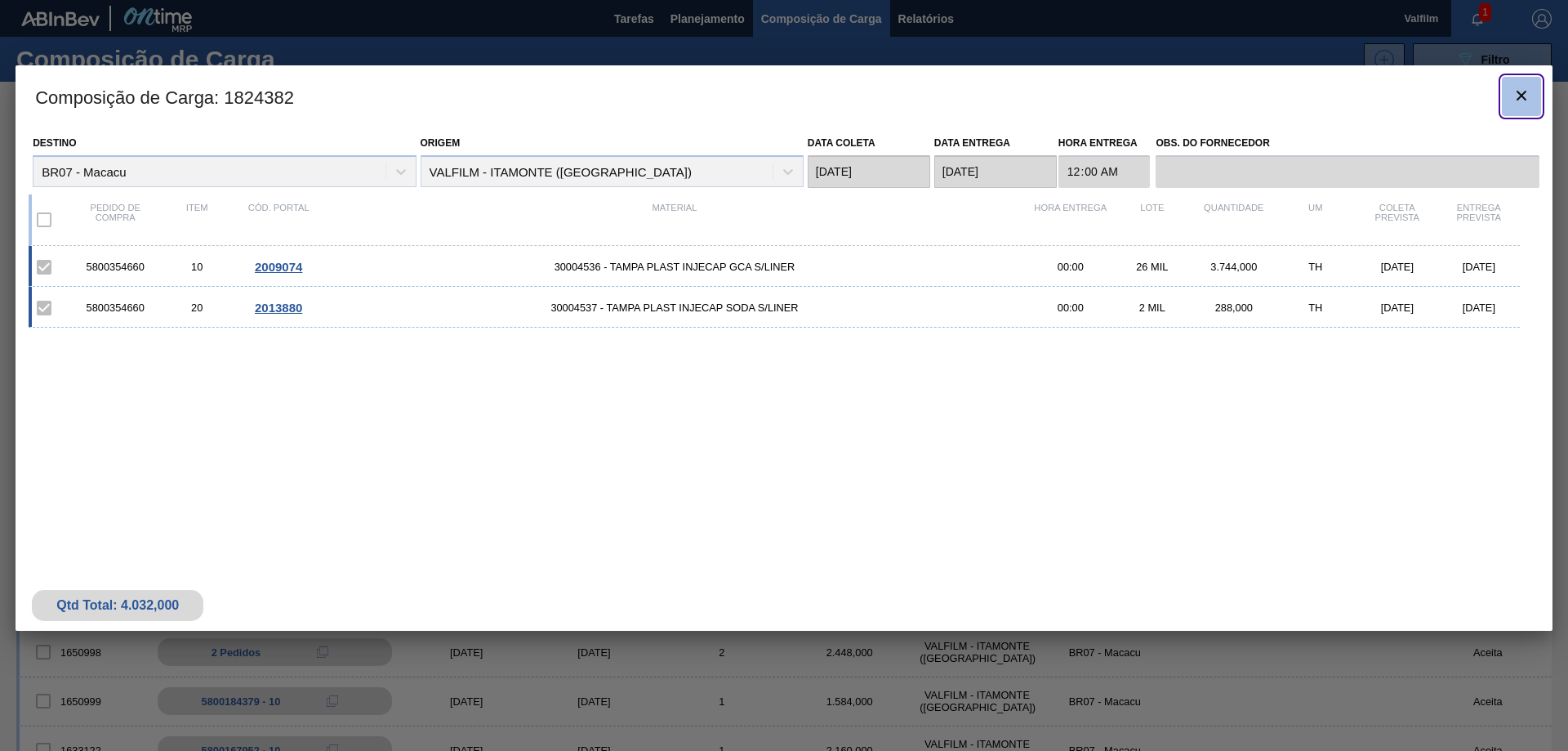
click at [1529, 100] on icon "botão de ícone" at bounding box center [1521, 95] width 20 height 20
